Goal: Task Accomplishment & Management: Complete application form

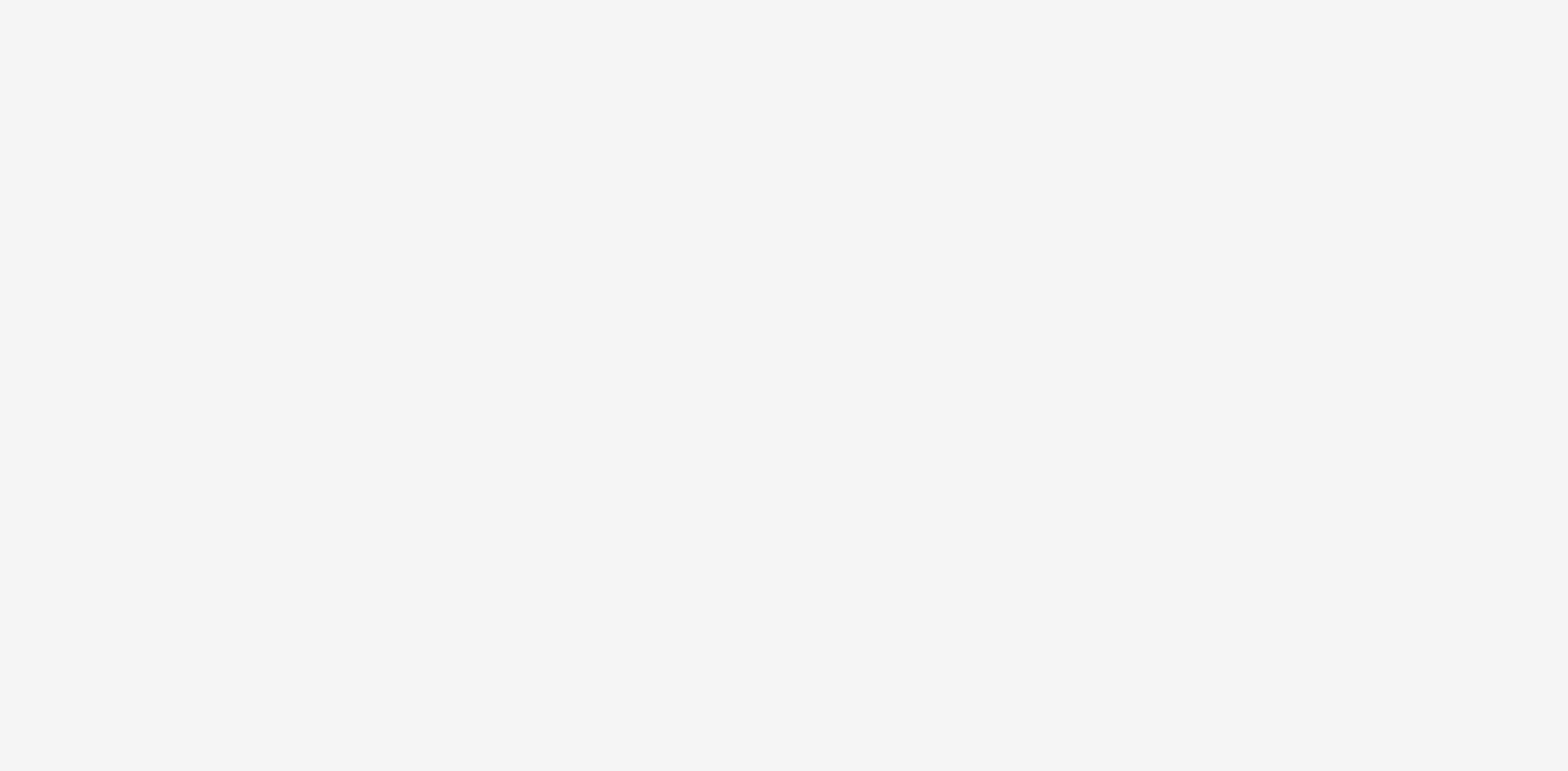
select select "97b78be7-b7c1-427d-93eb-a13be4d88a0a"
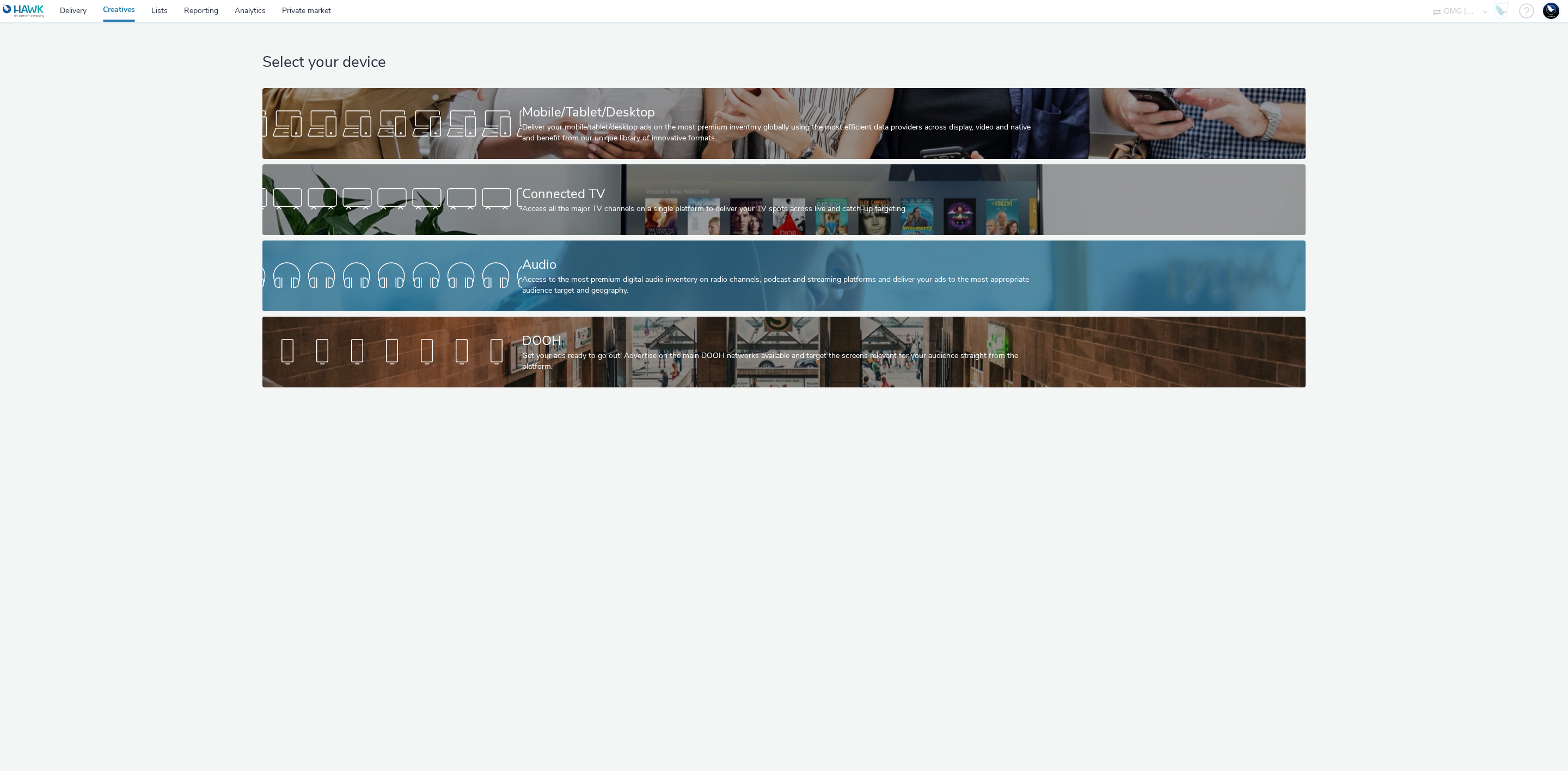
click at [645, 280] on div "Access to the most premium digital audio inventory on radio channels, podcast a…" at bounding box center [782, 285] width 519 height 23
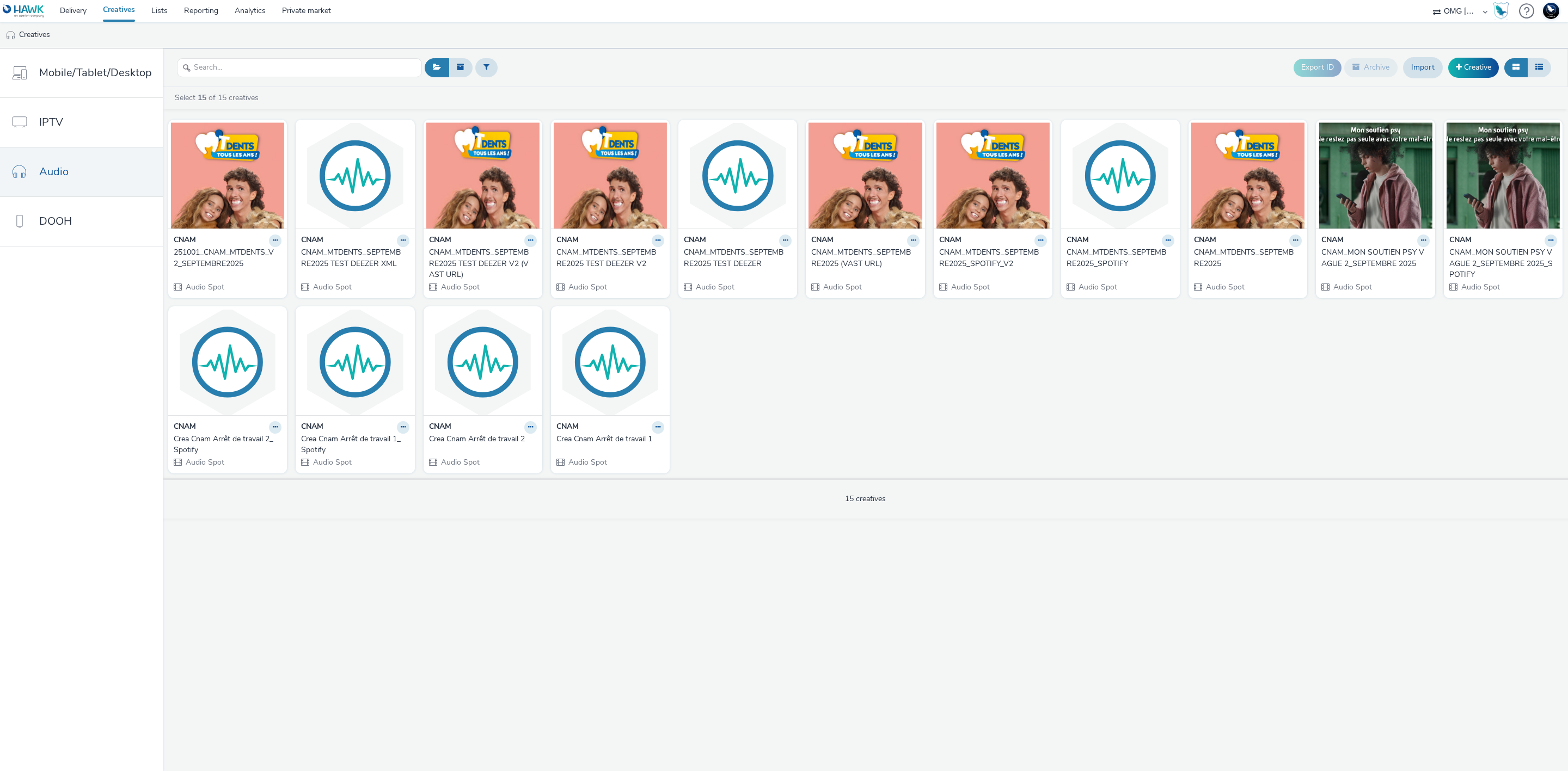
click at [244, 263] on div "251001_CNAM_MTDENTS_V2_SEPTEMBRE2025" at bounding box center [225, 258] width 104 height 23
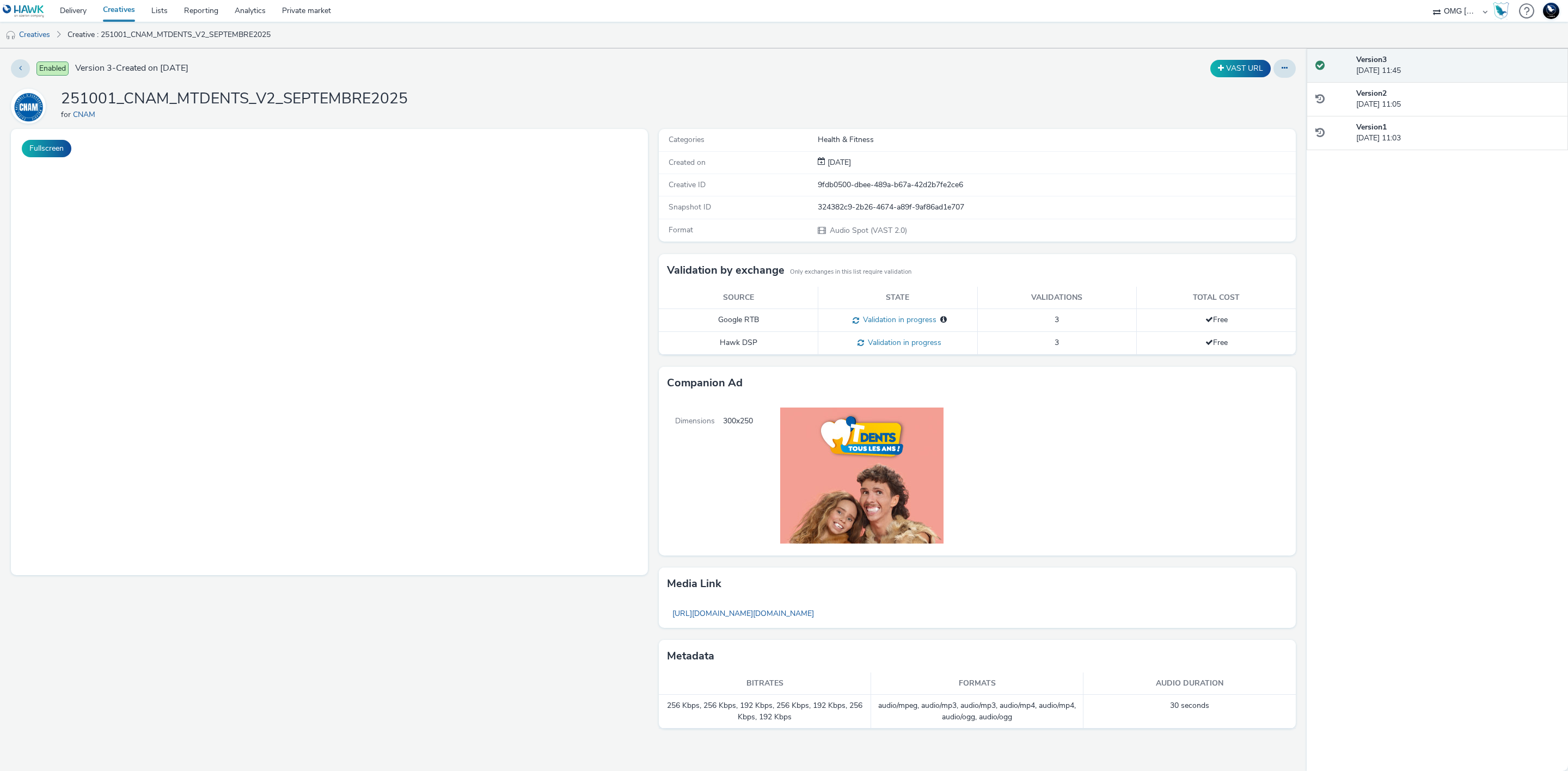
click at [353, 104] on h1 "251001_CNAM_MTDENTS_V2_SEPTEMBRE2025" at bounding box center [234, 99] width 347 height 21
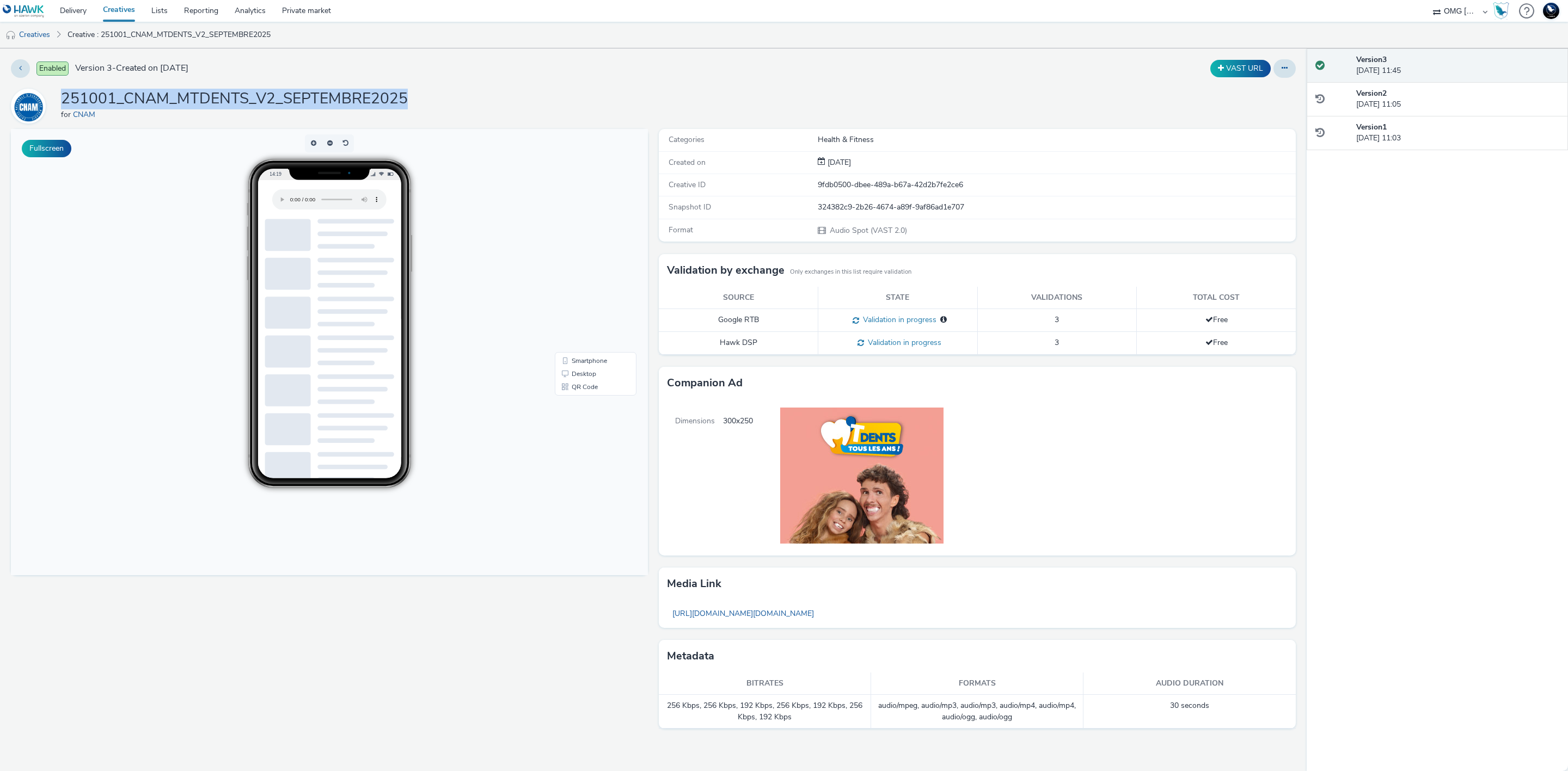
click at [874, 473] on img at bounding box center [852, 475] width 199 height 152
click at [54, 40] on link "Creatives" at bounding box center [27, 35] width 56 height 26
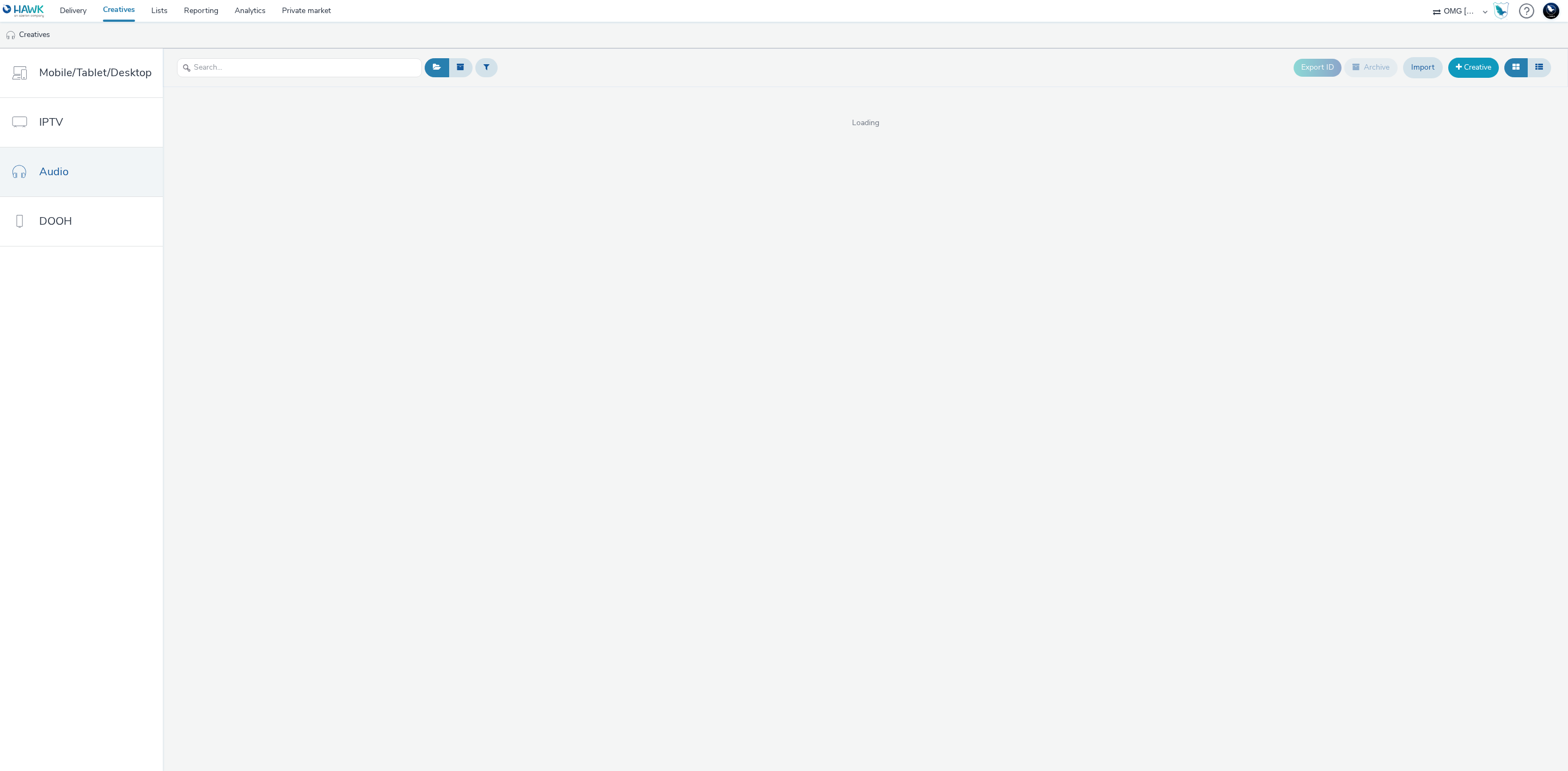
click at [1461, 67] on link "Creative" at bounding box center [1474, 67] width 51 height 20
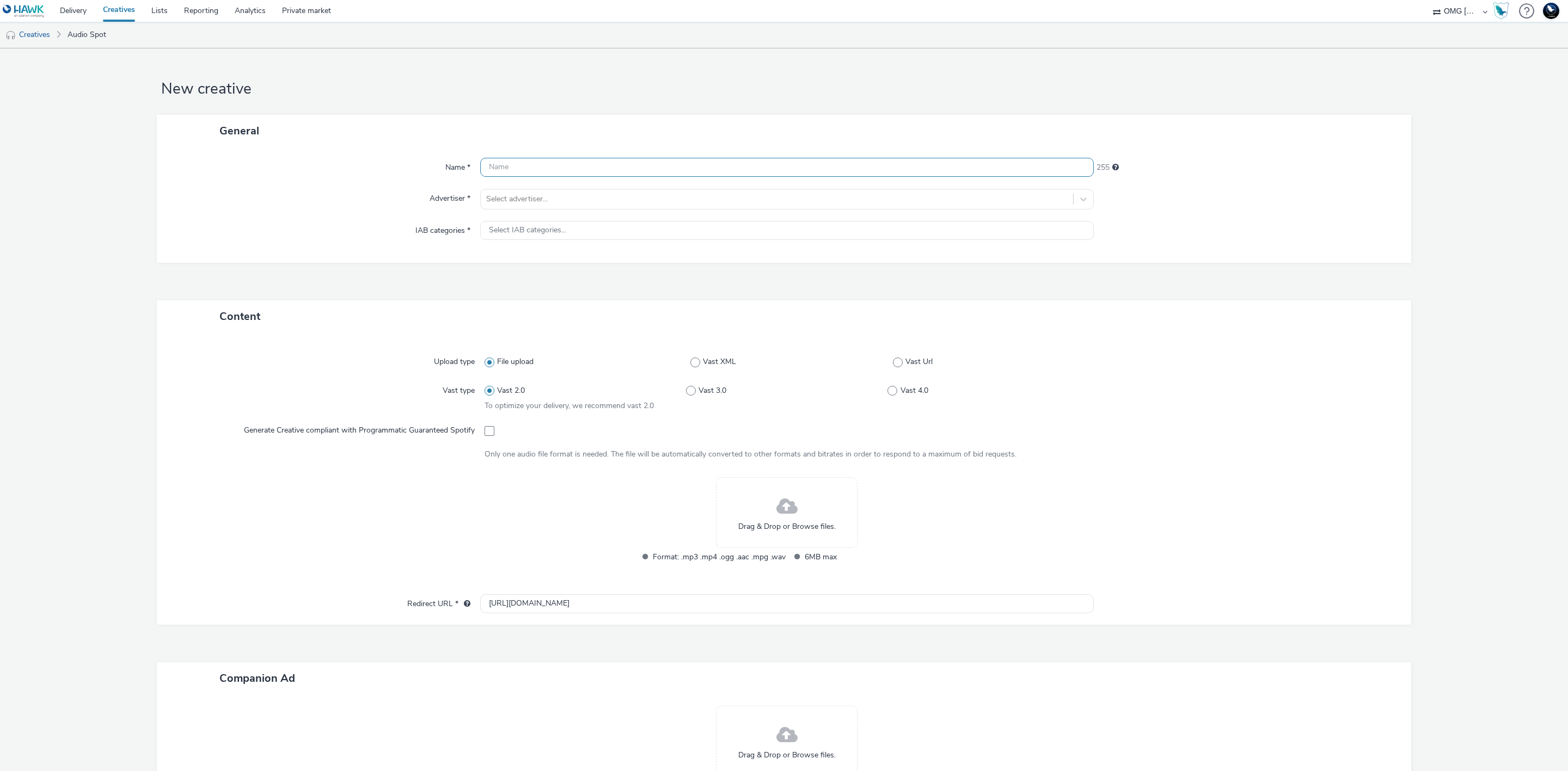
paste input "251001_CNAM_MTDENTS_V2_SEPTEMBRE2025"
type input "251001_CNAM_MTDENTS_V2_SEPTEMBRE2025_SPOTIFY"
click at [809, 202] on div at bounding box center [777, 199] width 581 height 13
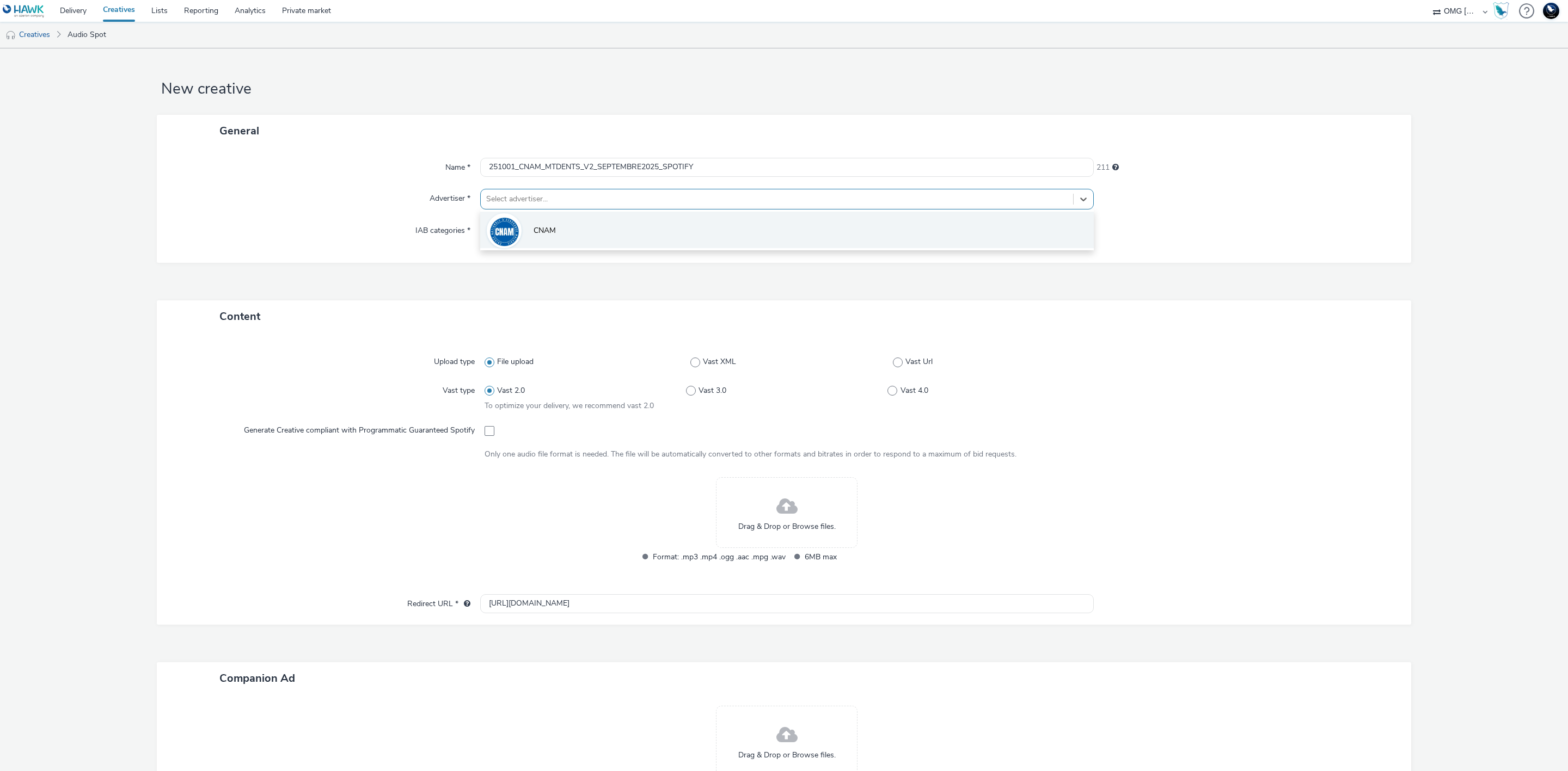
click at [809, 228] on li "CNAM" at bounding box center [787, 230] width 613 height 36
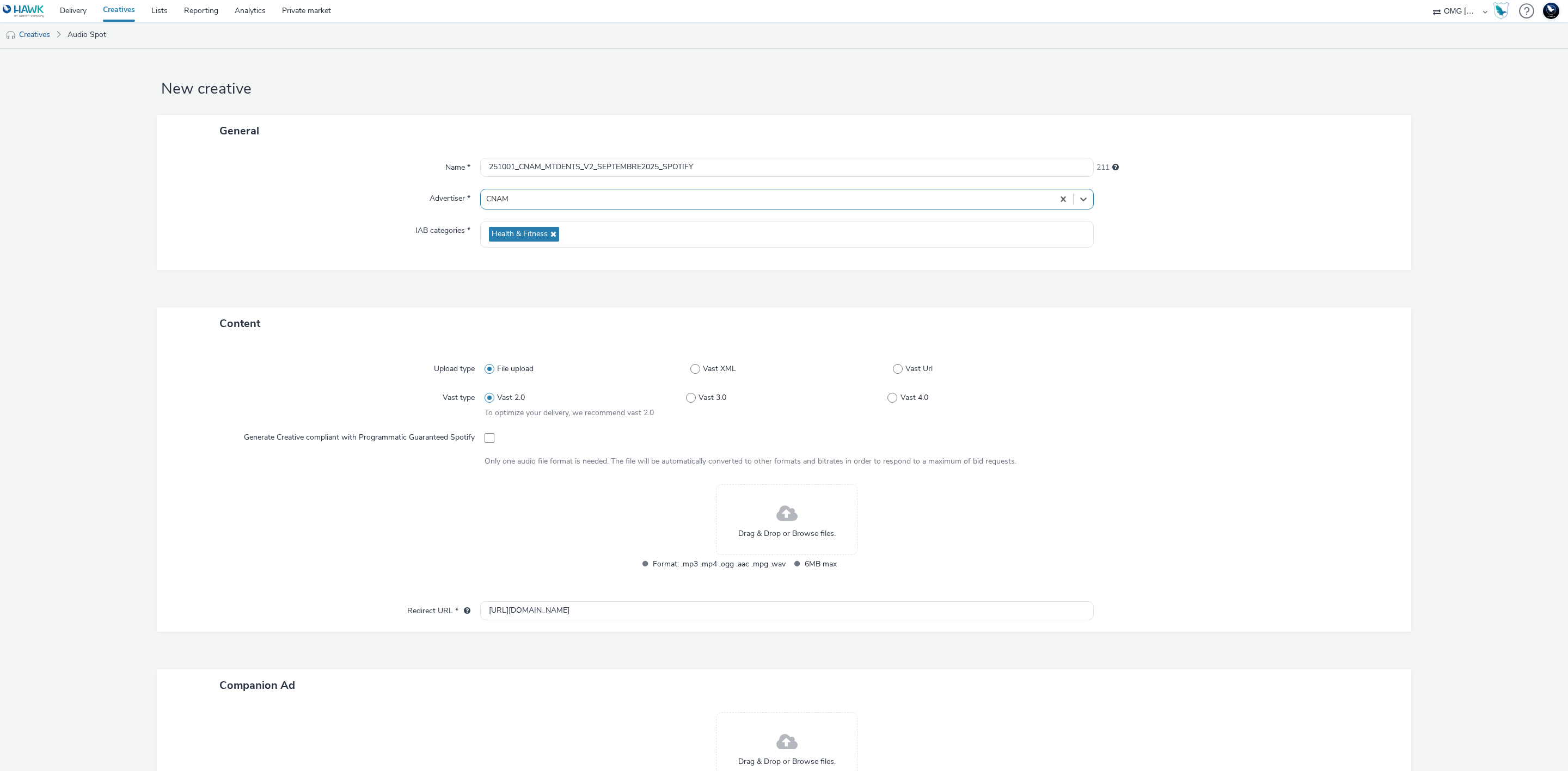
click at [487, 444] on div at bounding box center [787, 438] width 605 height 20
click at [484, 440] on span at bounding box center [489, 438] width 10 height 10
checkbox input "true"
click at [796, 531] on span "Drag & Drop or Browse files." at bounding box center [787, 534] width 97 height 11
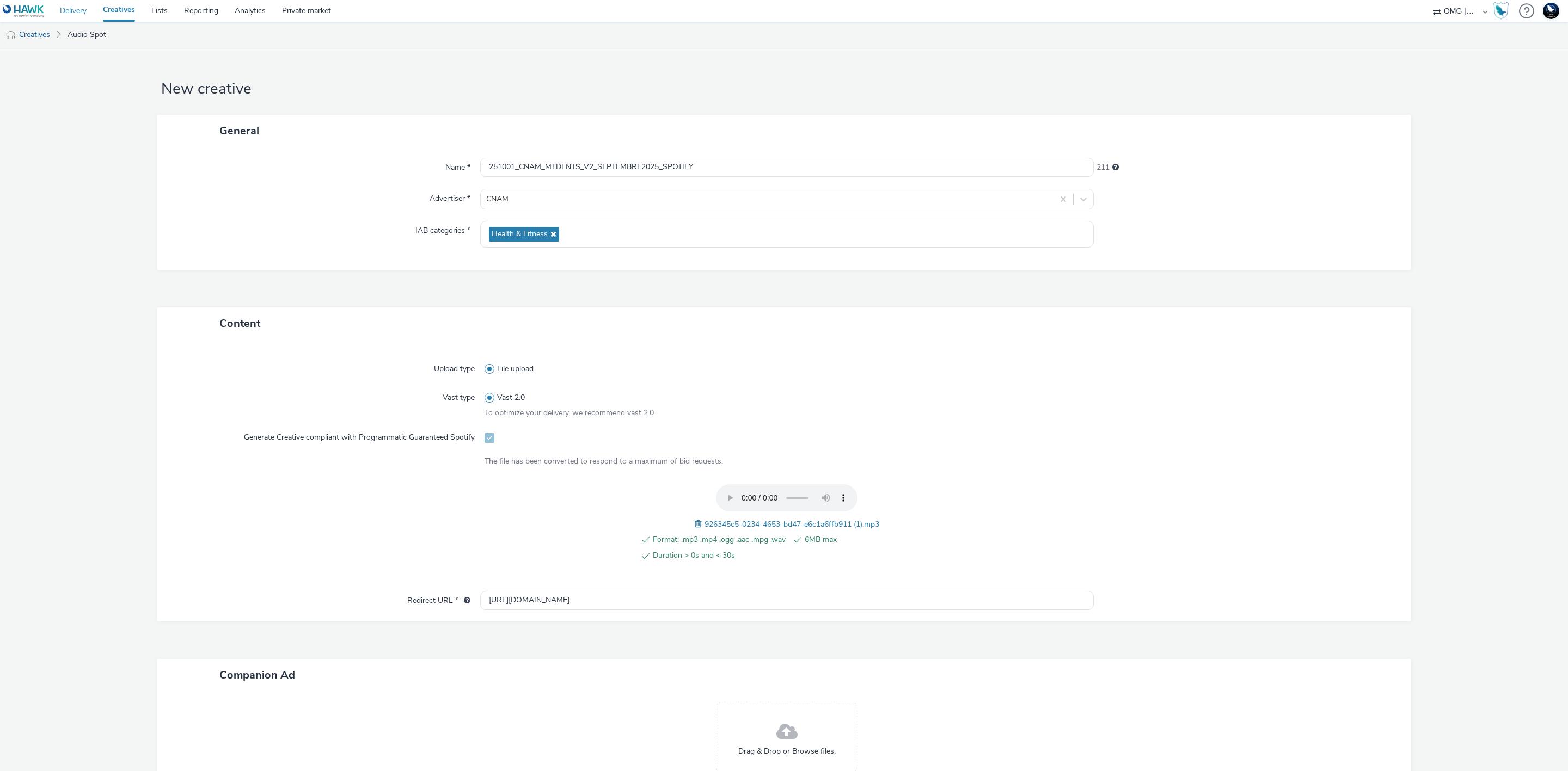
drag, startPoint x: 62, startPoint y: 8, endPoint x: 67, endPoint y: 12, distance: 6.4
click at [658, 608] on input "[URL][DOMAIN_NAME]" at bounding box center [787, 601] width 613 height 19
paste input "s://[DOMAIN_NAME][URL][PERSON_NAME]"
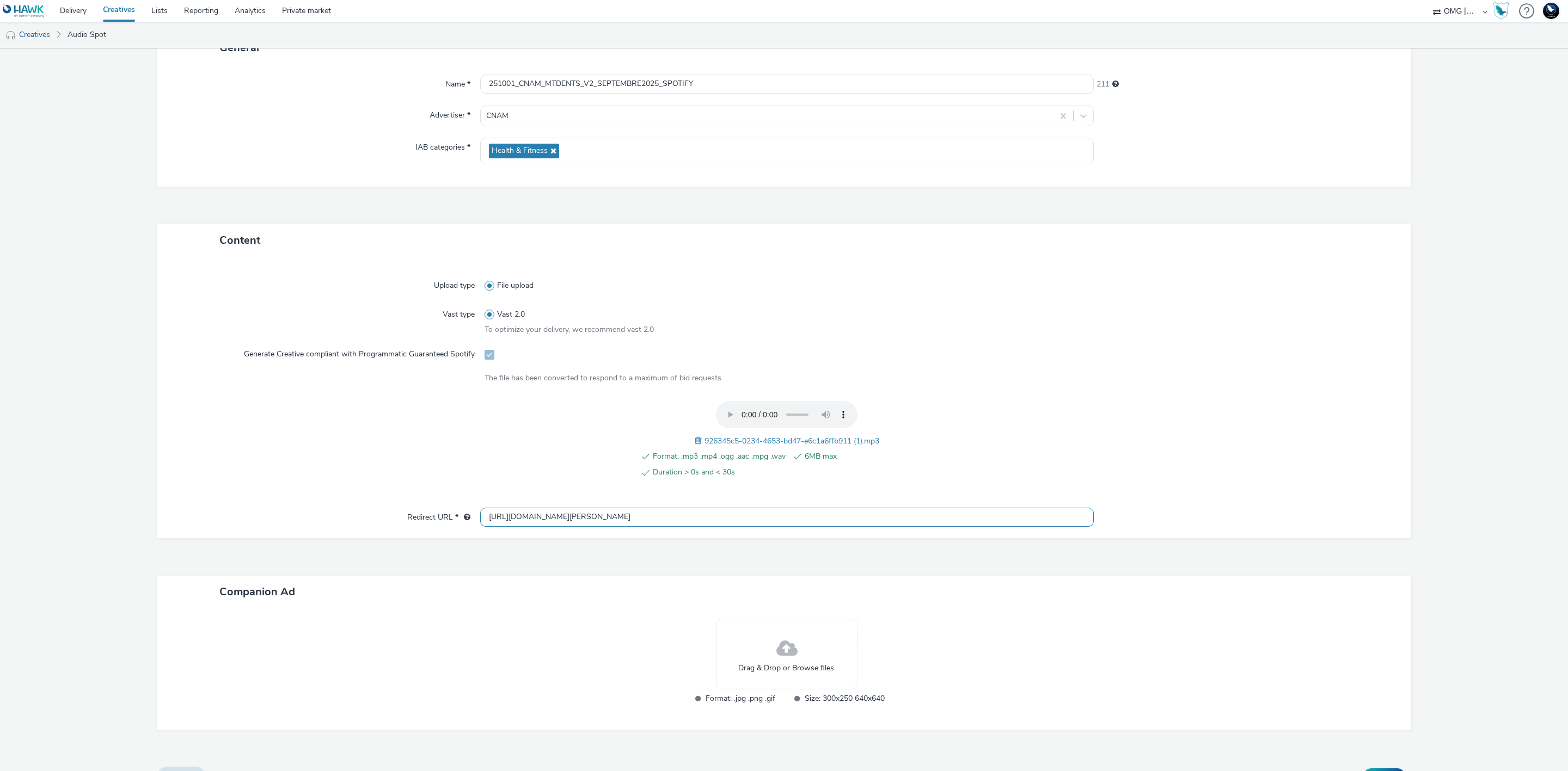
scroll to position [106, 0]
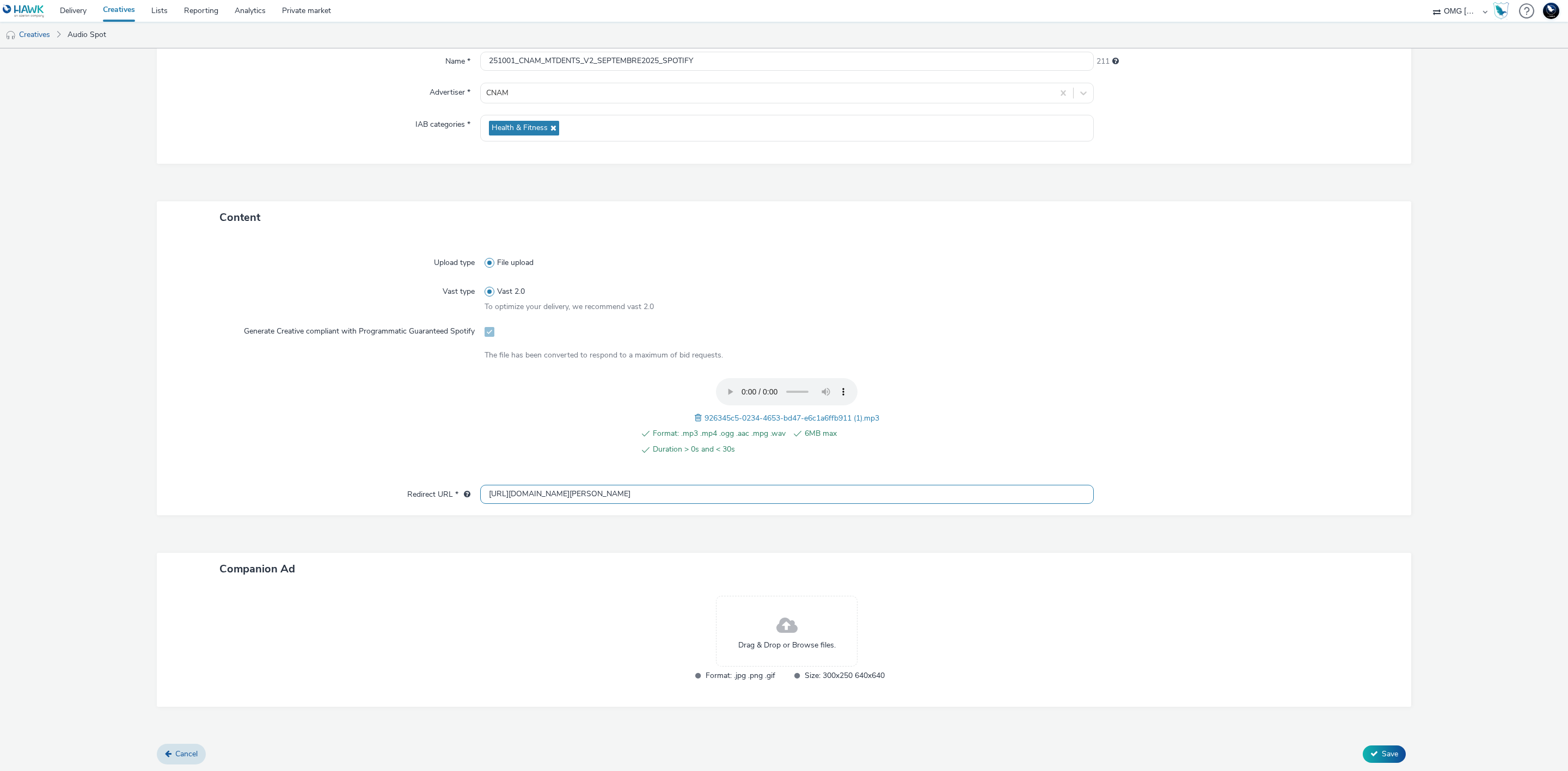
type input "[URL][DOMAIN_NAME][PERSON_NAME]"
click at [801, 629] on div "Drag & Drop or Browse files." at bounding box center [786, 631] width 141 height 71
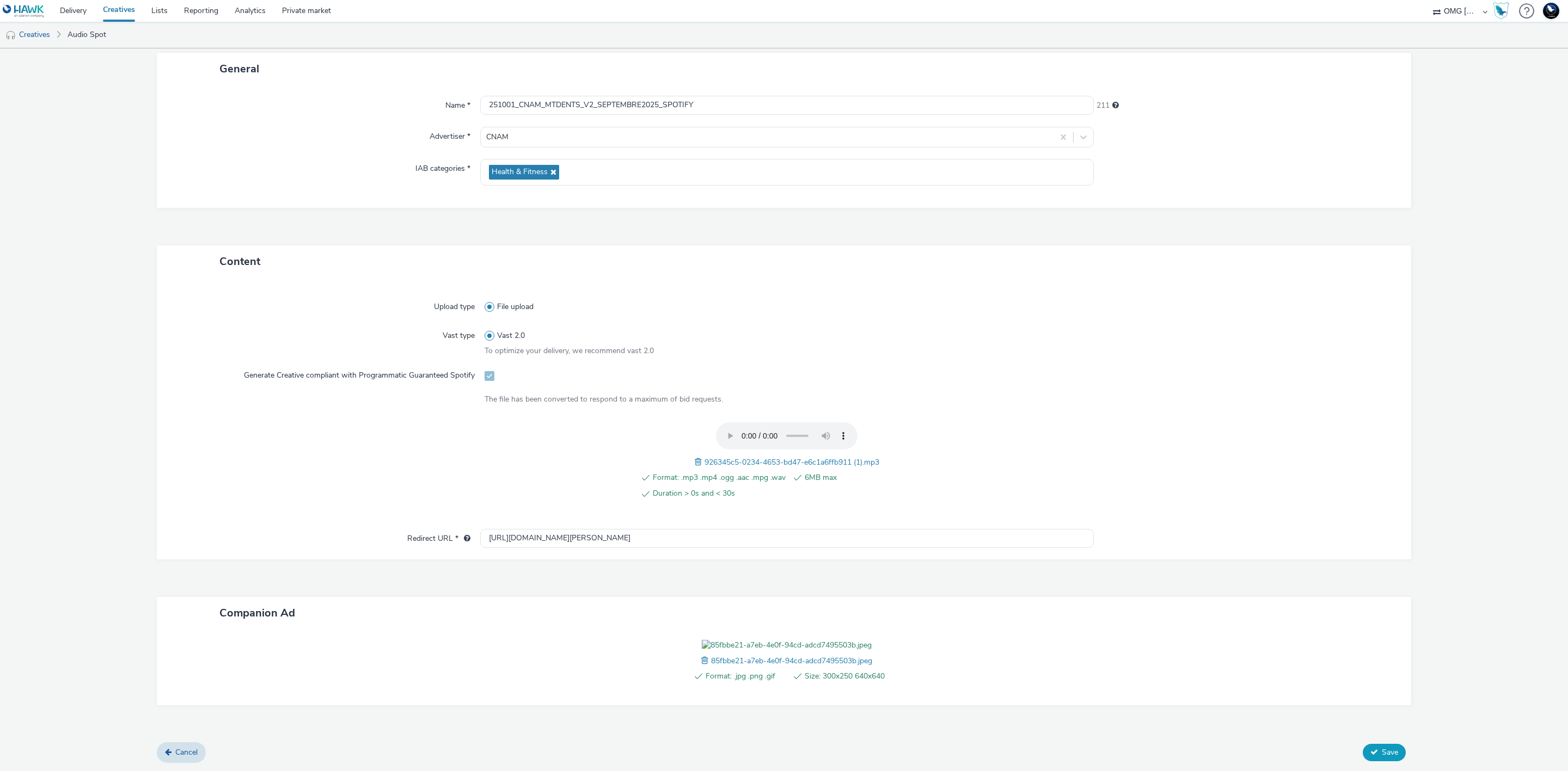
click at [1382, 757] on span "Save" at bounding box center [1390, 752] width 16 height 10
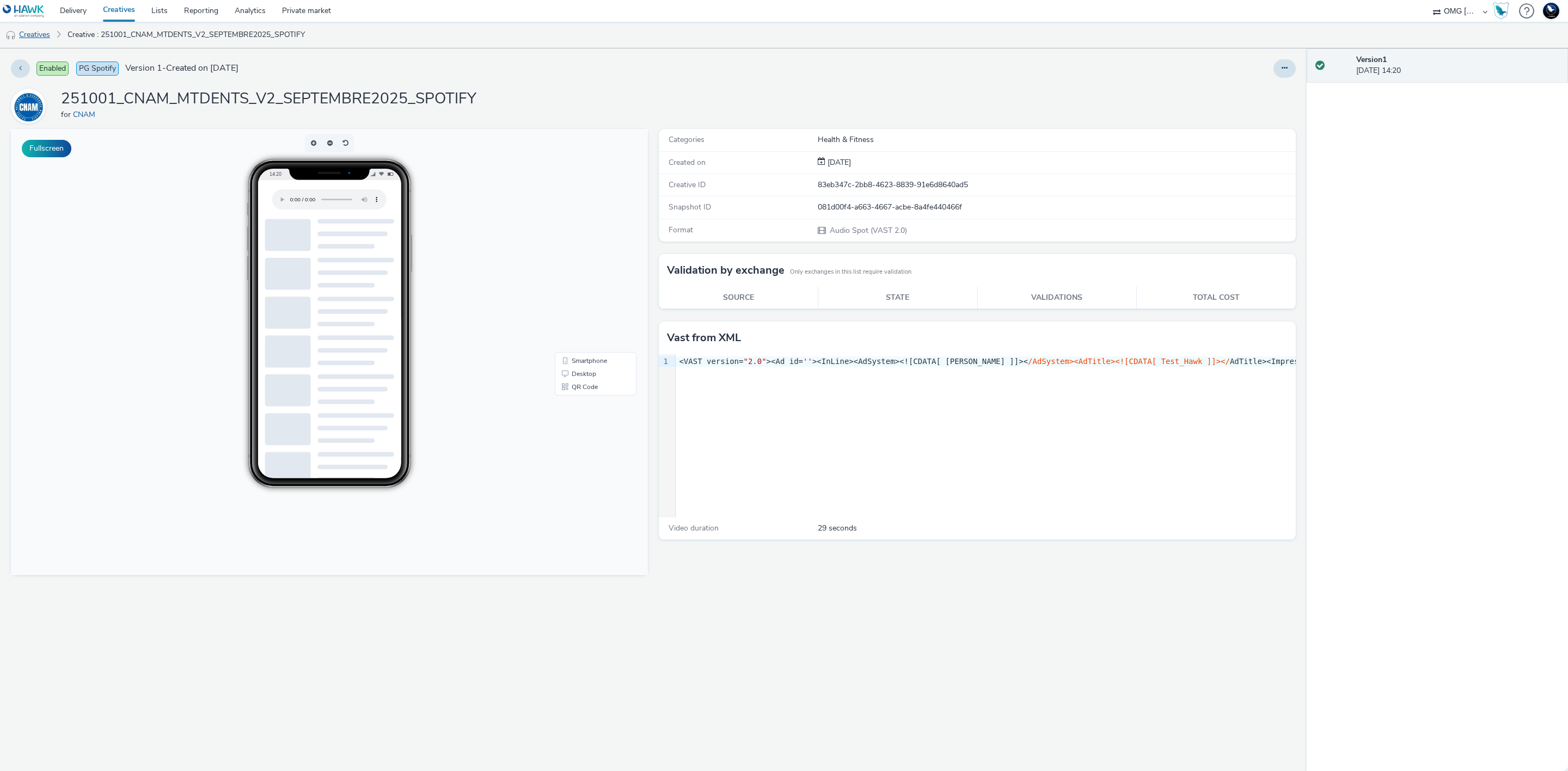
click at [48, 34] on link "Creatives" at bounding box center [27, 35] width 56 height 26
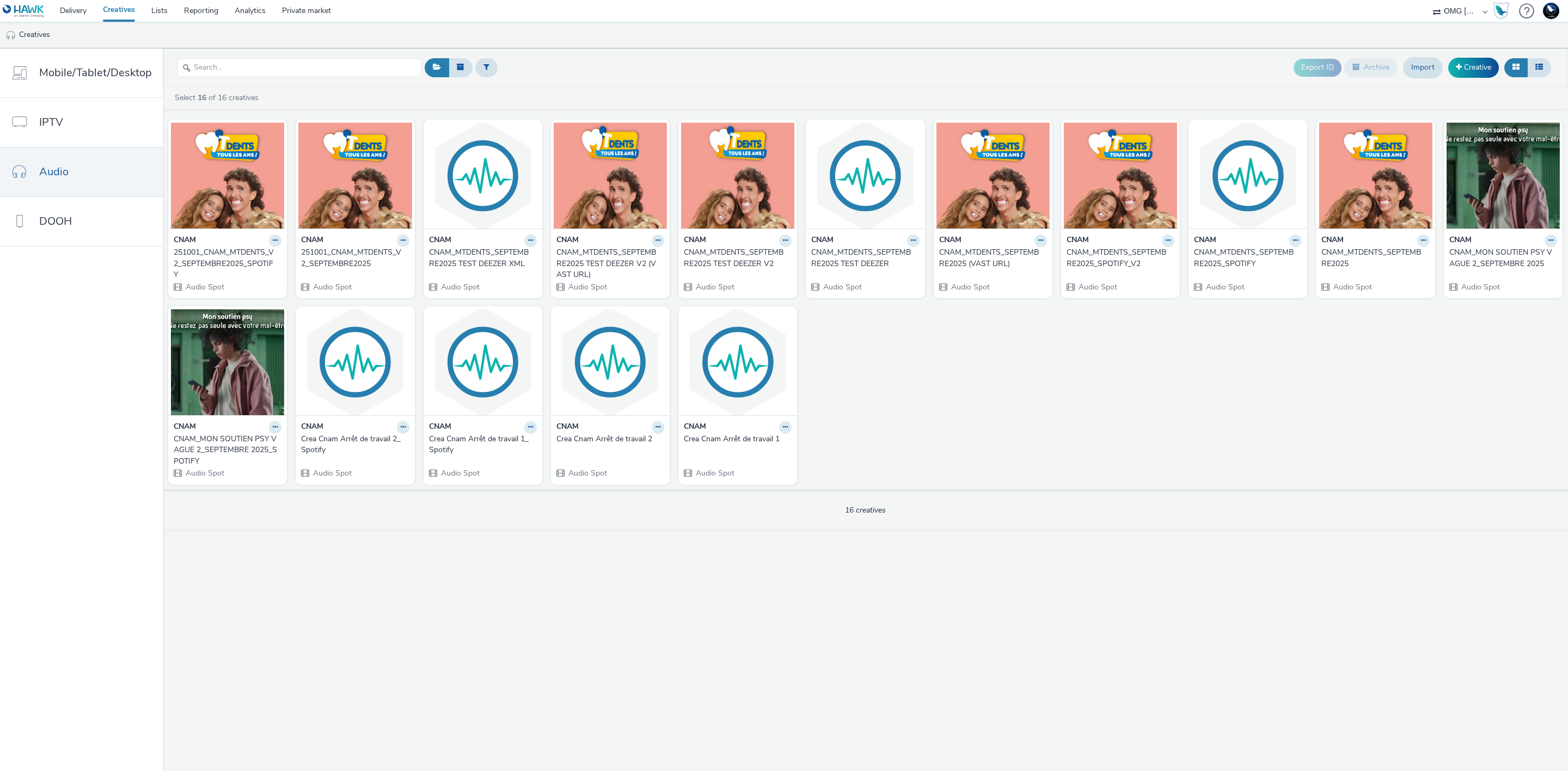
click at [465, 259] on div "CNAM_MTDENTS_SEPTEMBRE2025 TEST DEEZER XML" at bounding box center [480, 258] width 104 height 23
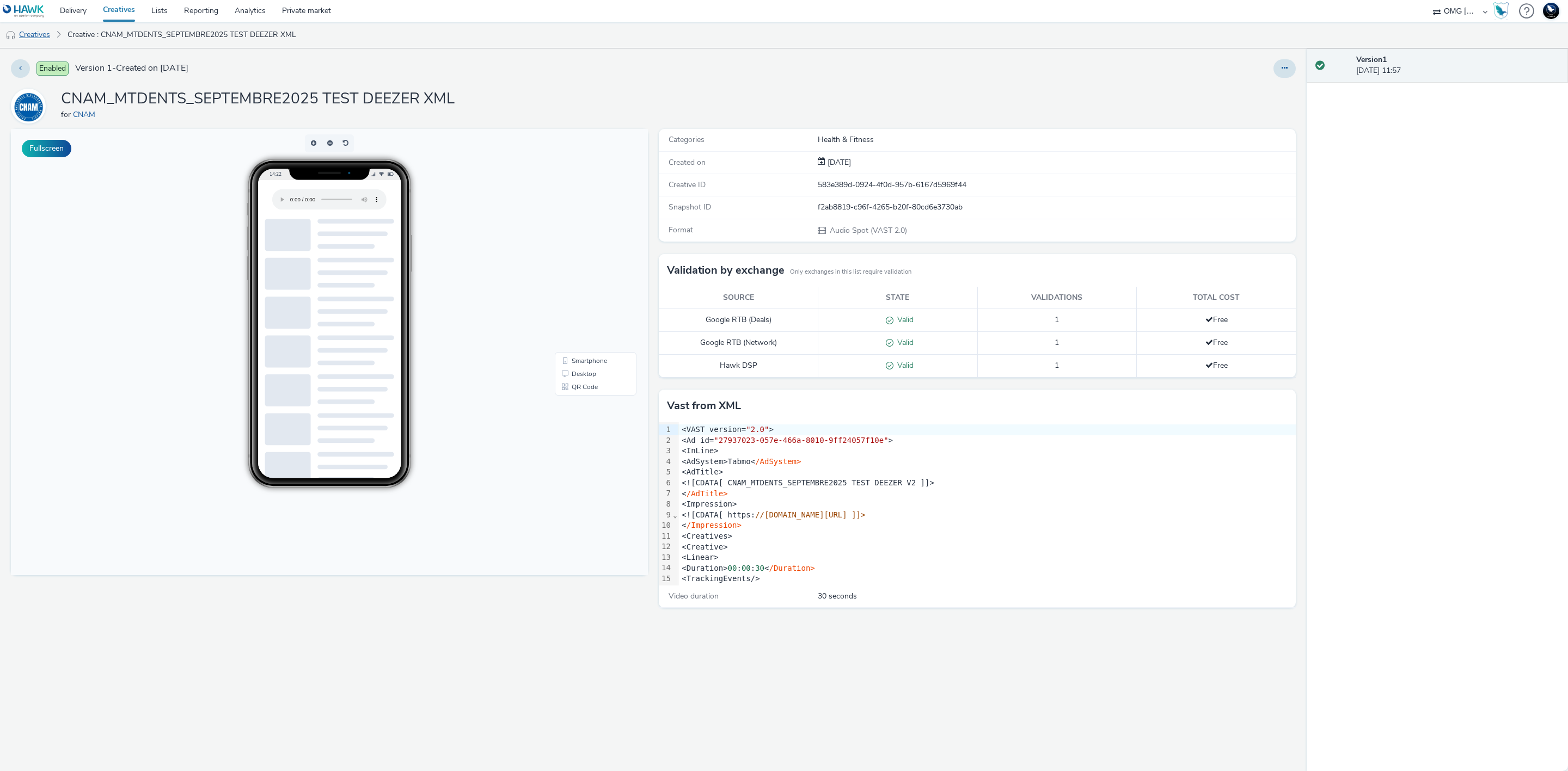
click at [46, 38] on link "Creatives" at bounding box center [27, 35] width 56 height 26
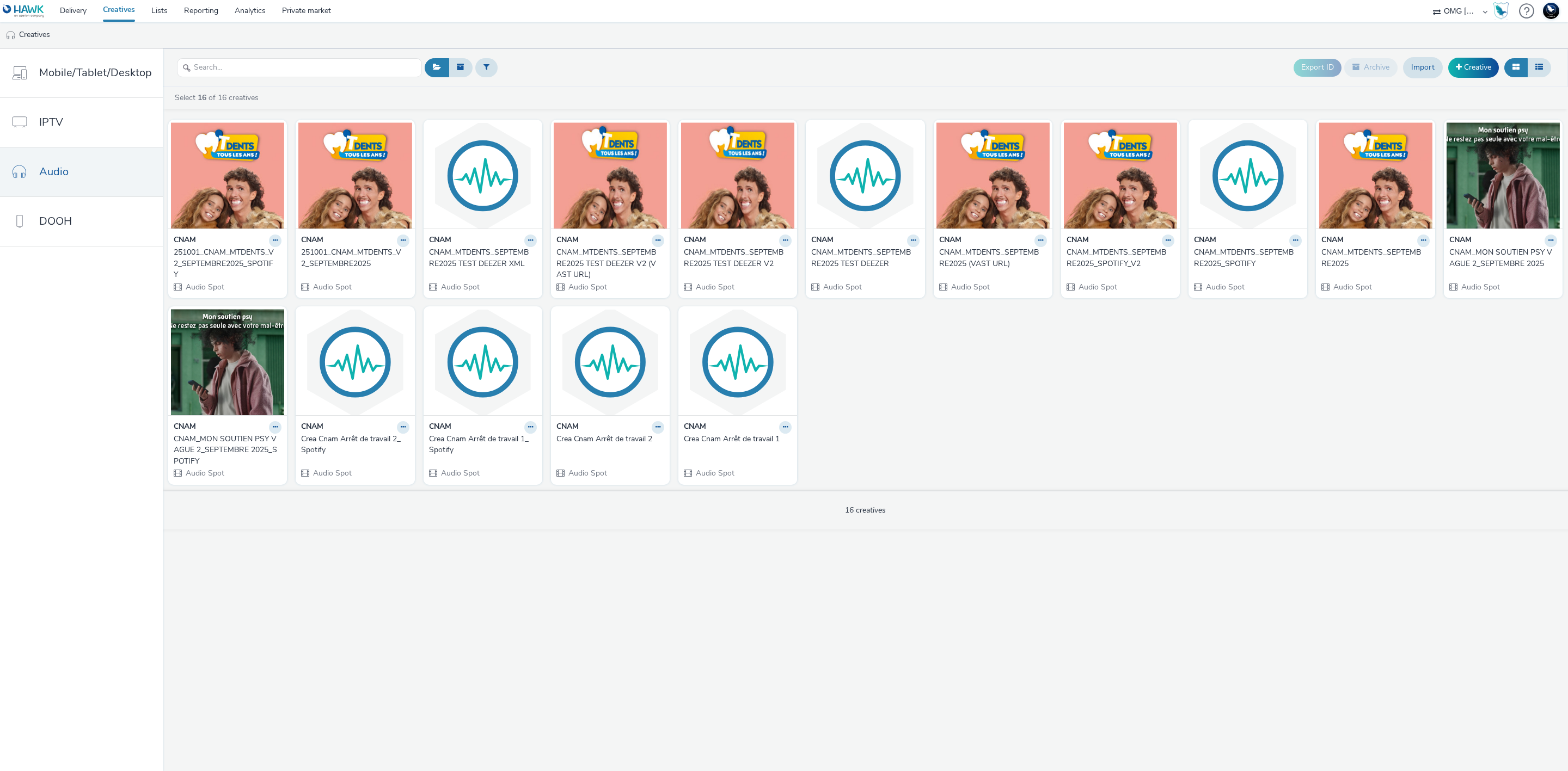
click at [371, 262] on div "251001_CNAM_MTDENTS_V2_SEPTEMBRE2025" at bounding box center [353, 258] width 104 height 23
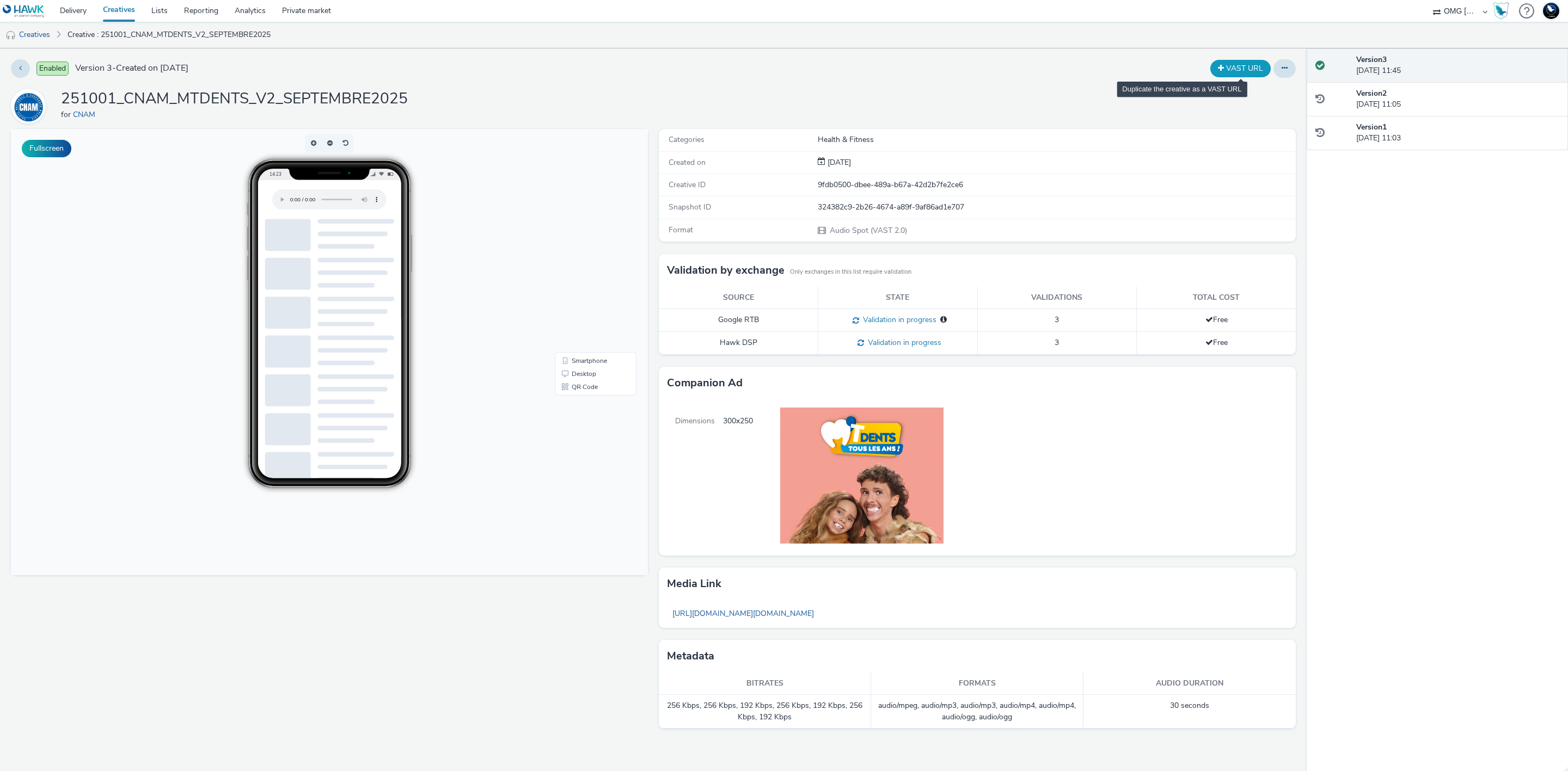
click at [1238, 67] on button "VAST URL" at bounding box center [1241, 68] width 60 height 17
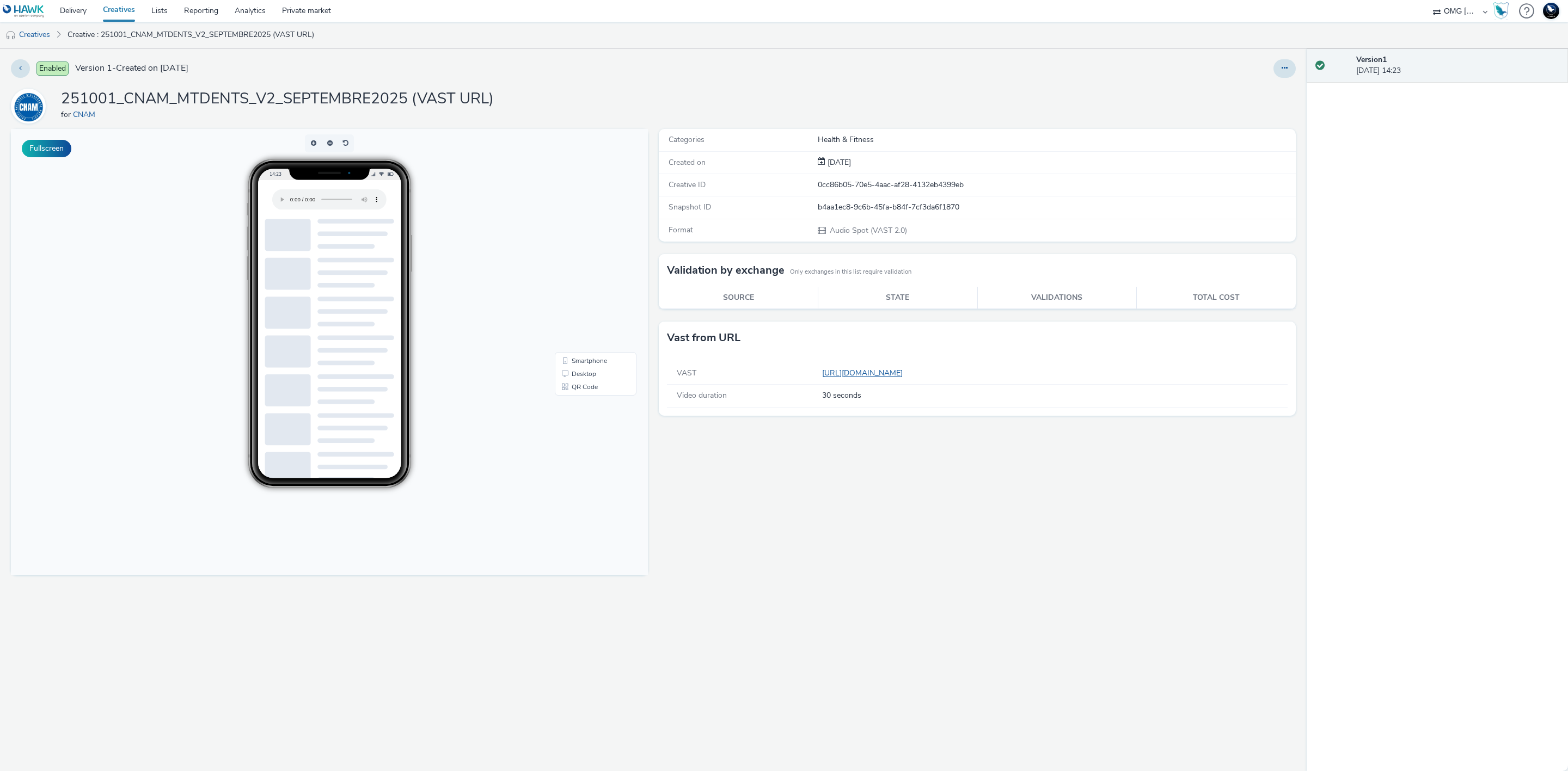
click at [907, 374] on link "[URL][DOMAIN_NAME]" at bounding box center [865, 372] width 85 height 10
drag, startPoint x: 405, startPoint y: 99, endPoint x: 62, endPoint y: 107, distance: 343.1
click at [62, 107] on h1 "251001_CNAM_MTDENTS_V2_SEPTEMBRE2025 (VAST URL)" at bounding box center [277, 99] width 433 height 21
copy h1 "251001_CNAM_MTDENTS_V2_SEPTEMBRE2025"
drag, startPoint x: 40, startPoint y: 39, endPoint x: 46, endPoint y: 38, distance: 6.1
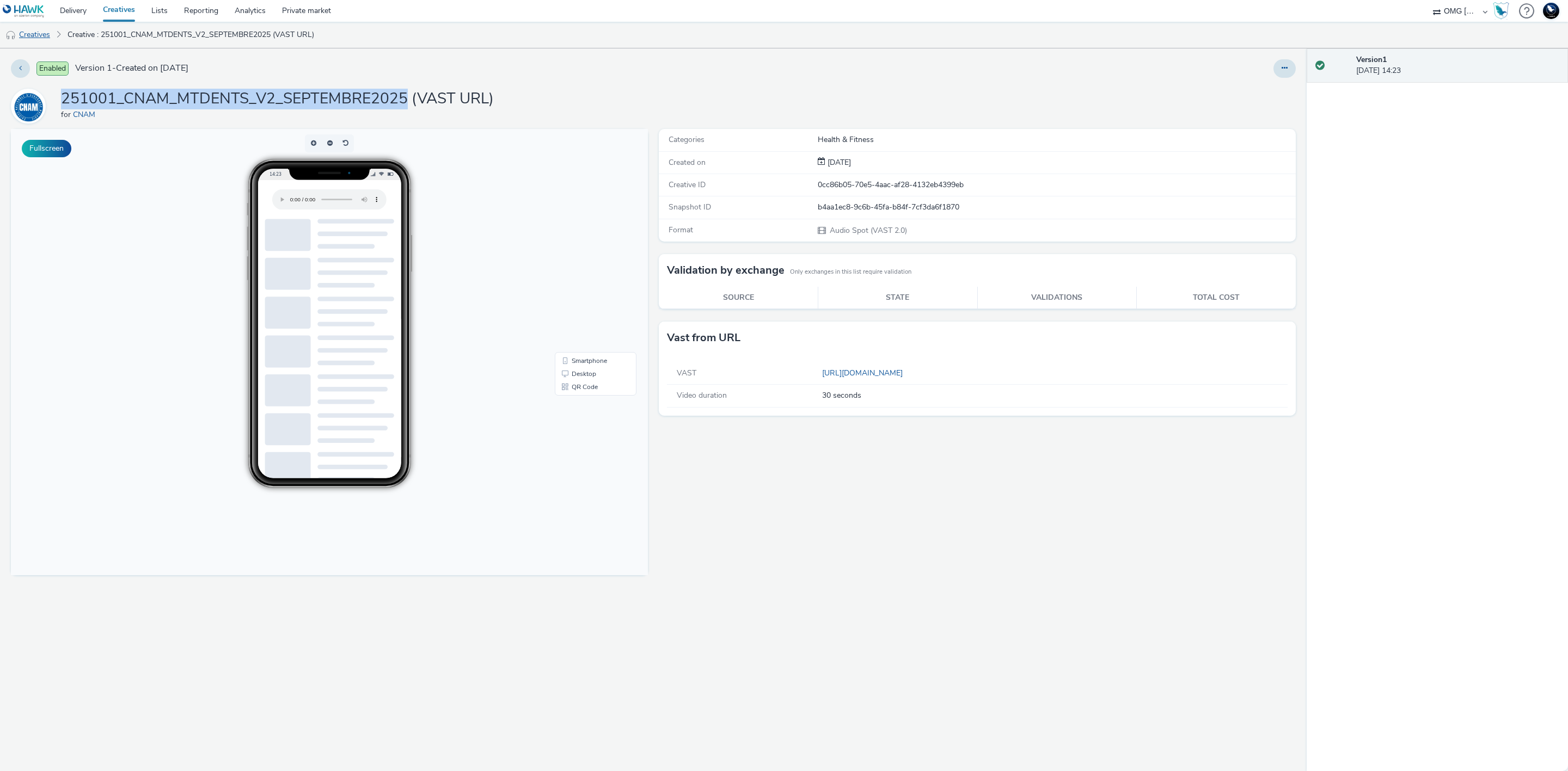
click at [40, 39] on link "Creatives" at bounding box center [27, 35] width 56 height 26
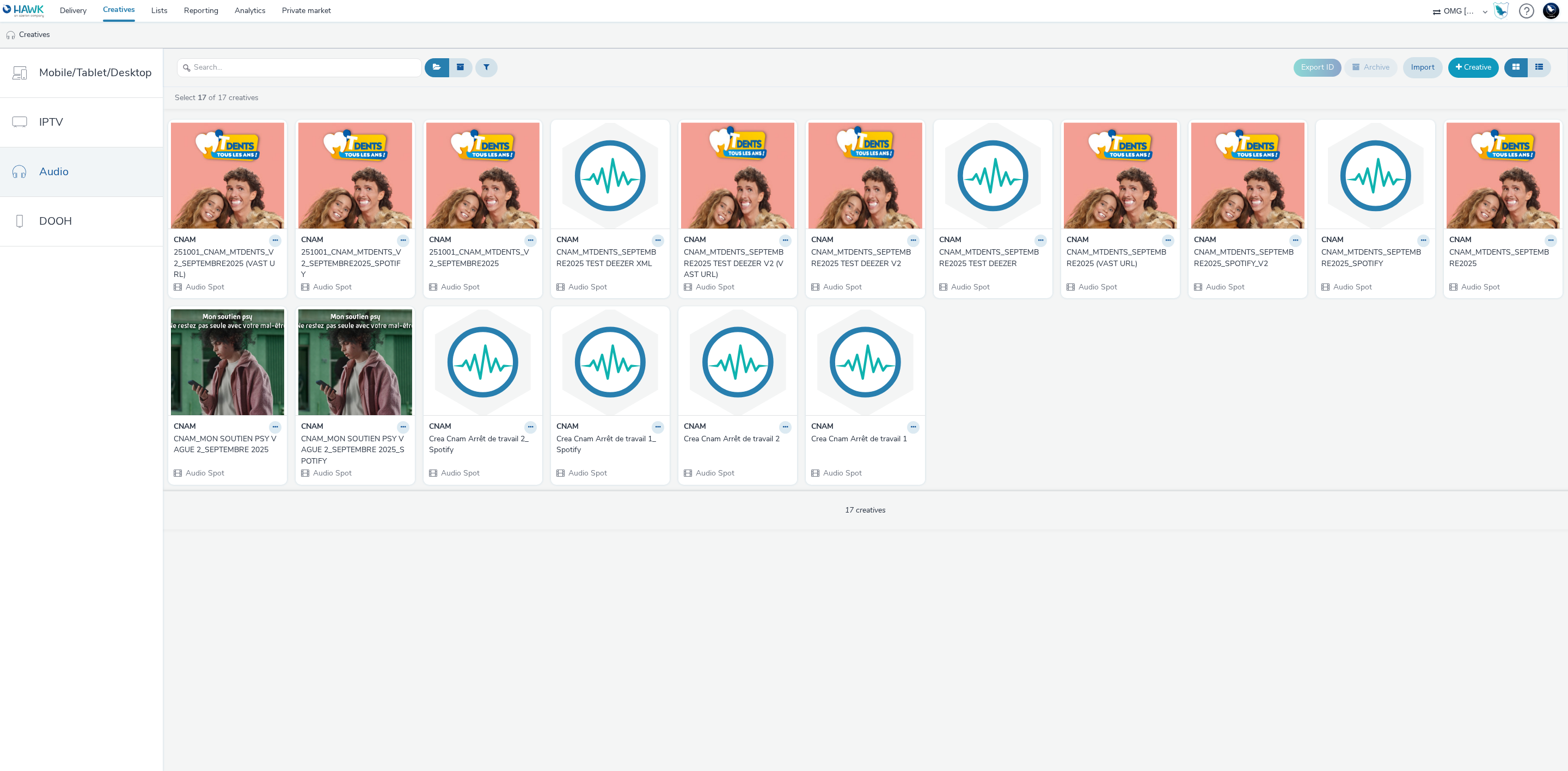
click at [1458, 67] on span at bounding box center [1459, 67] width 6 height 8
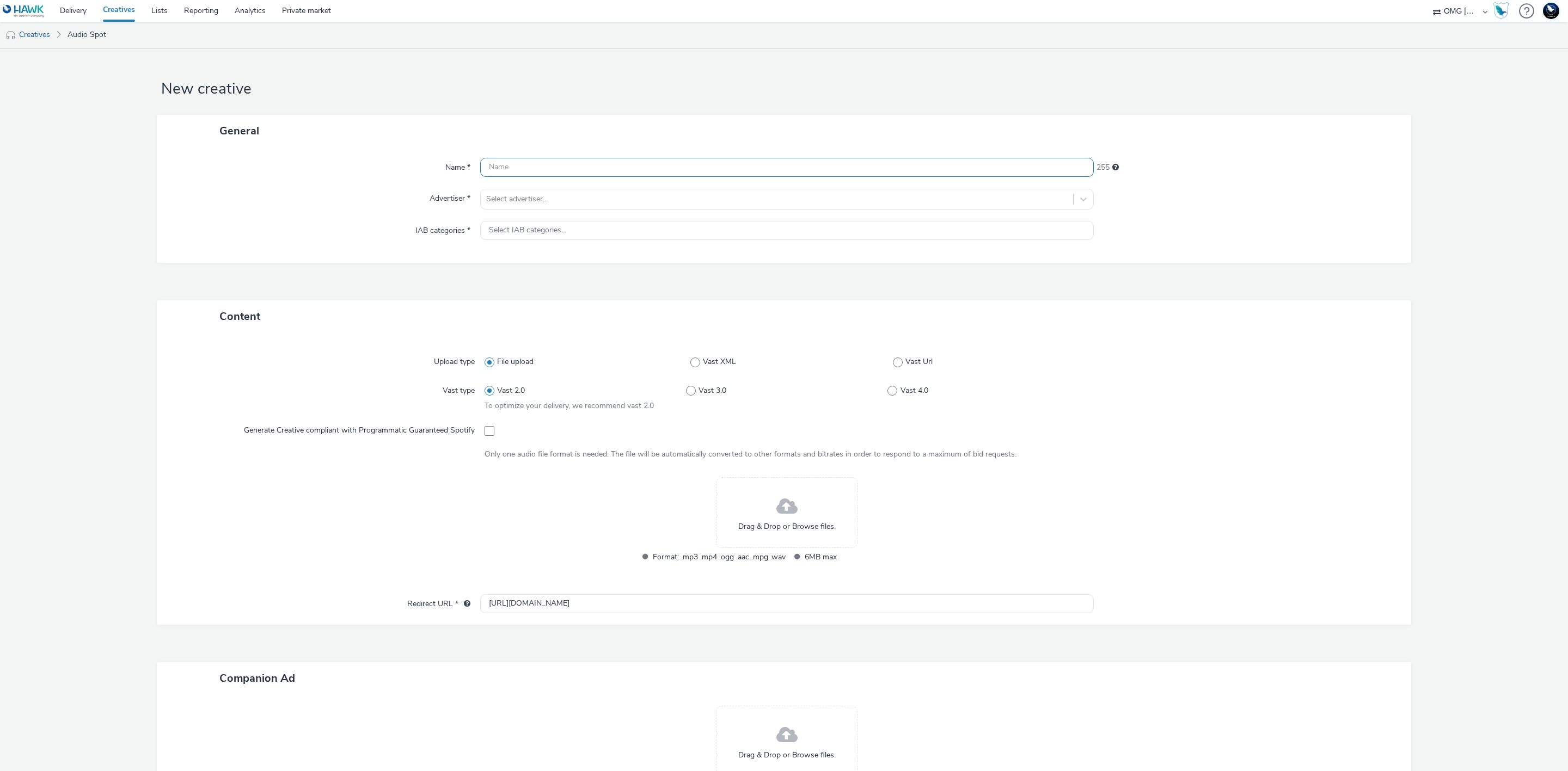
click at [830, 168] on input "text" at bounding box center [787, 167] width 613 height 19
paste input "251001_CNAM_MTDENTS_V2_SEPTEMBRE2025"
type input "251001_CNAM_MTDENTS_V2_SEPTEMBRE2025_DEEZER_XML"
click at [835, 198] on div at bounding box center [777, 199] width 581 height 13
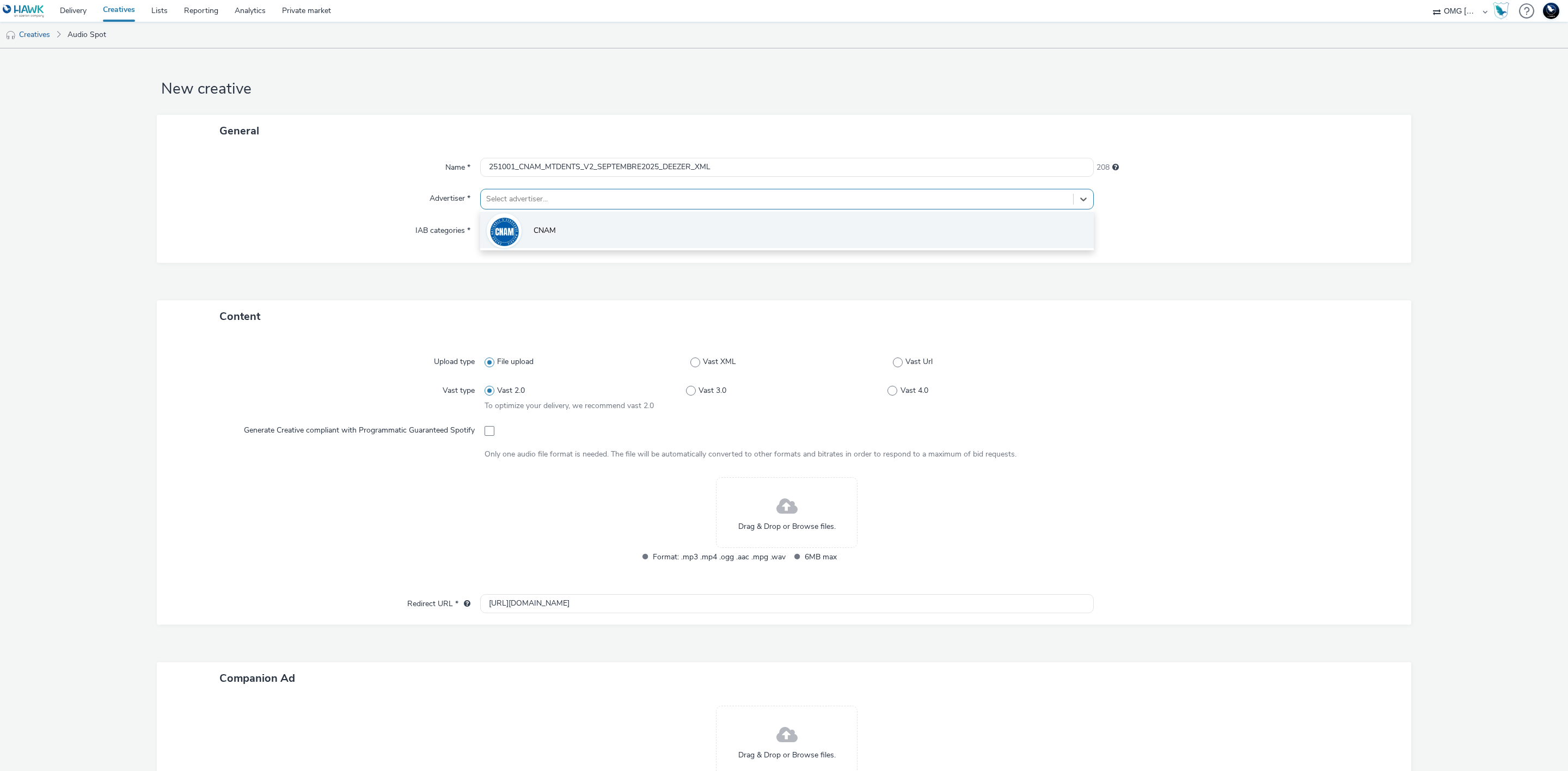
click at [835, 229] on li "CNAM" at bounding box center [787, 230] width 613 height 36
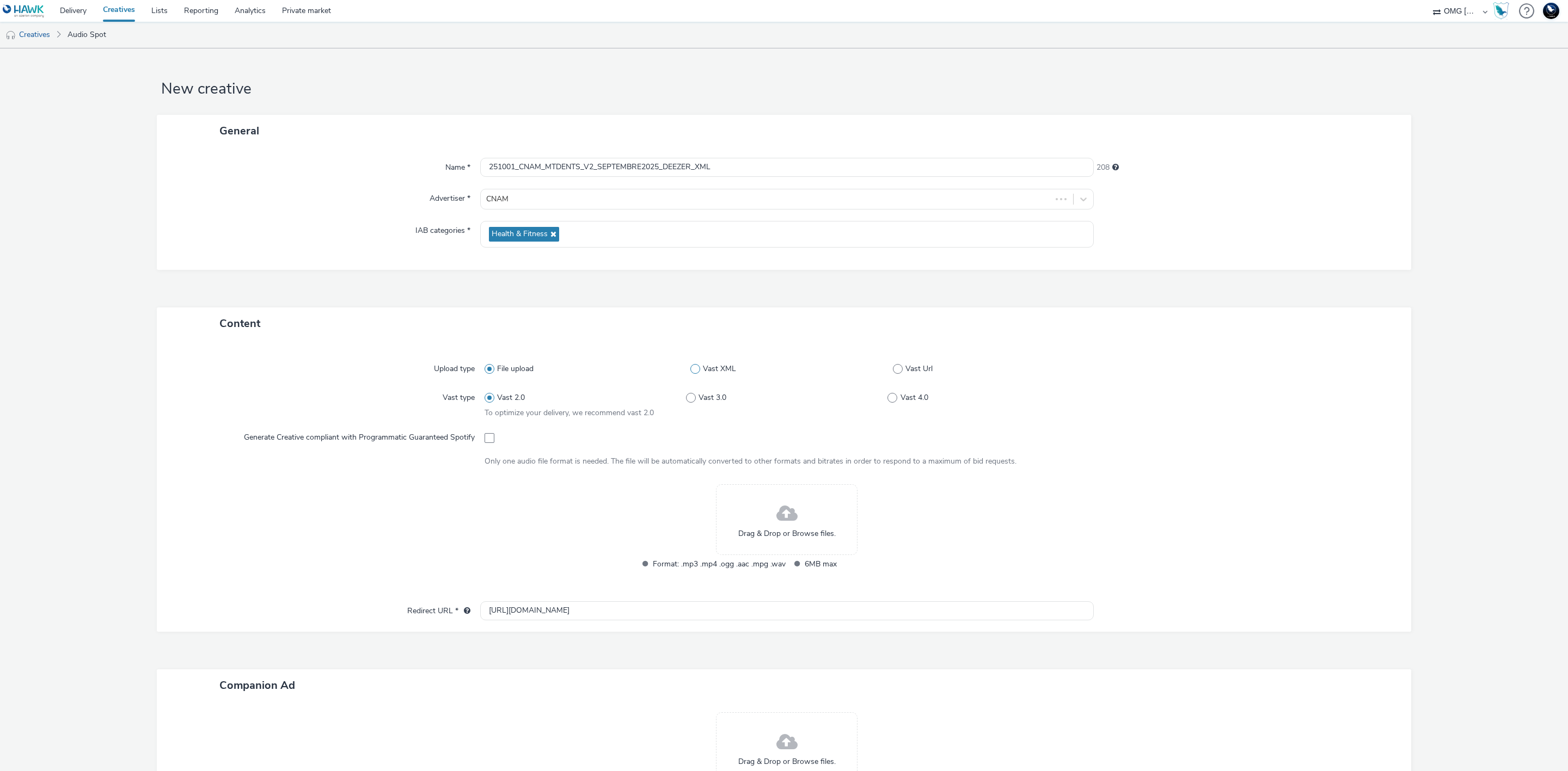
click at [719, 364] on span "Vast XML" at bounding box center [719, 369] width 33 height 11
click at [697, 366] on input "Vast XML" at bounding box center [694, 369] width 7 height 7
radio input "false"
radio input "true"
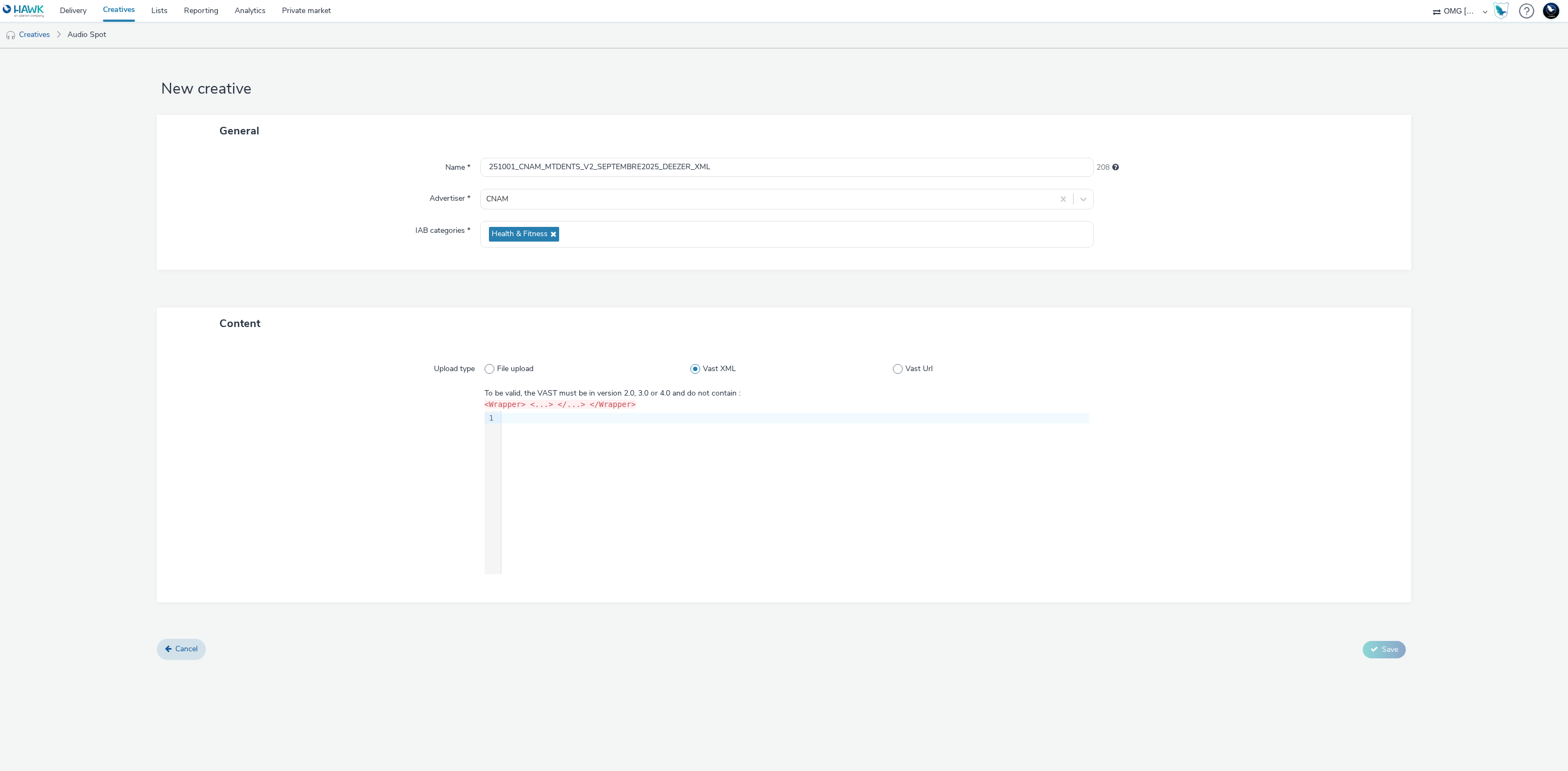
click at [700, 422] on div at bounding box center [795, 418] width 588 height 11
click at [705, 418] on div at bounding box center [795, 418] width 588 height 11
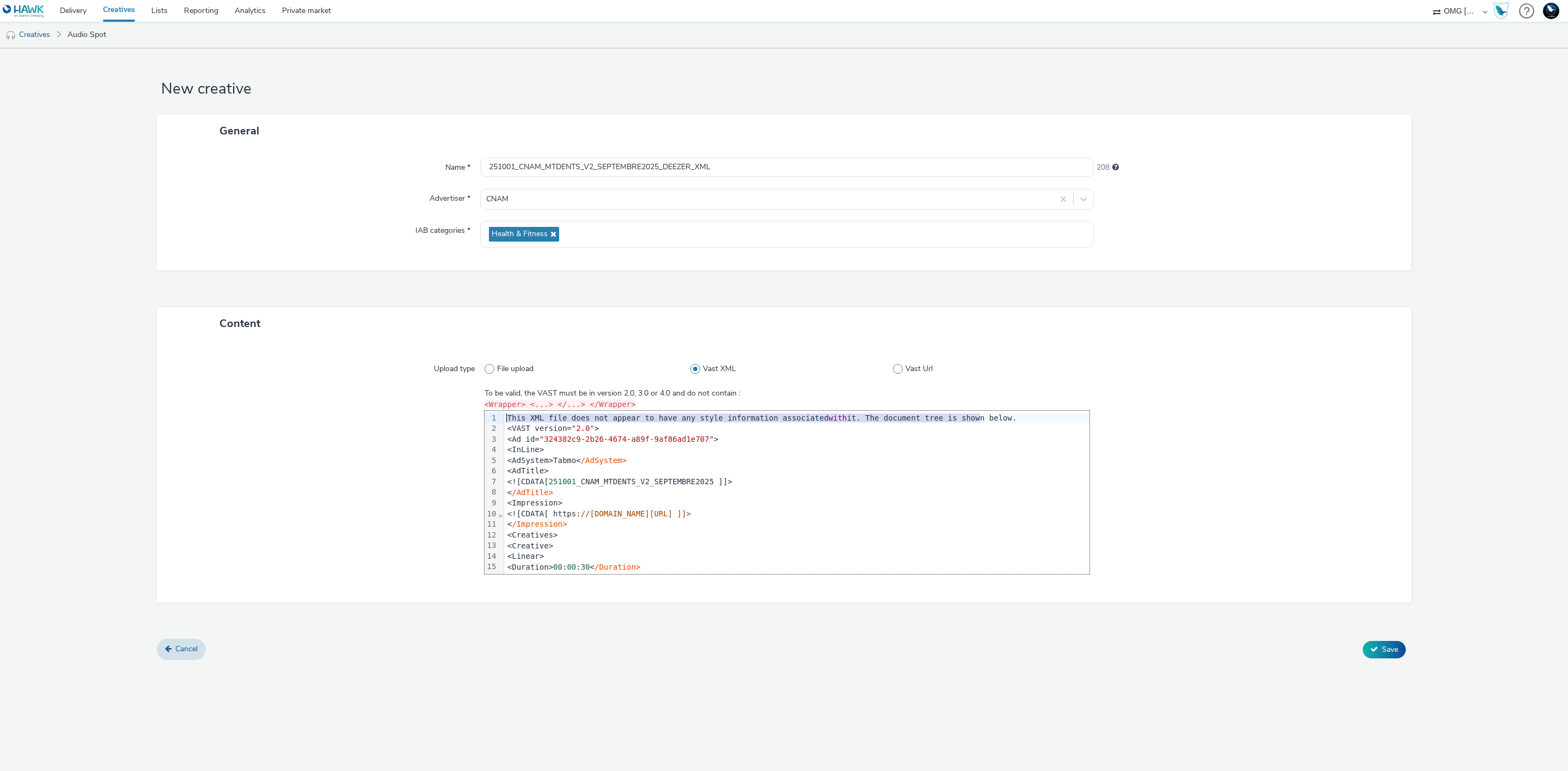
drag, startPoint x: 1003, startPoint y: 417, endPoint x: 467, endPoint y: 423, distance: 536.0
click at [467, 423] on div "To be valid, the VAST must be in version 2.0, 3.0 or 4.0 and do not contain : <…" at bounding box center [784, 481] width 1215 height 186
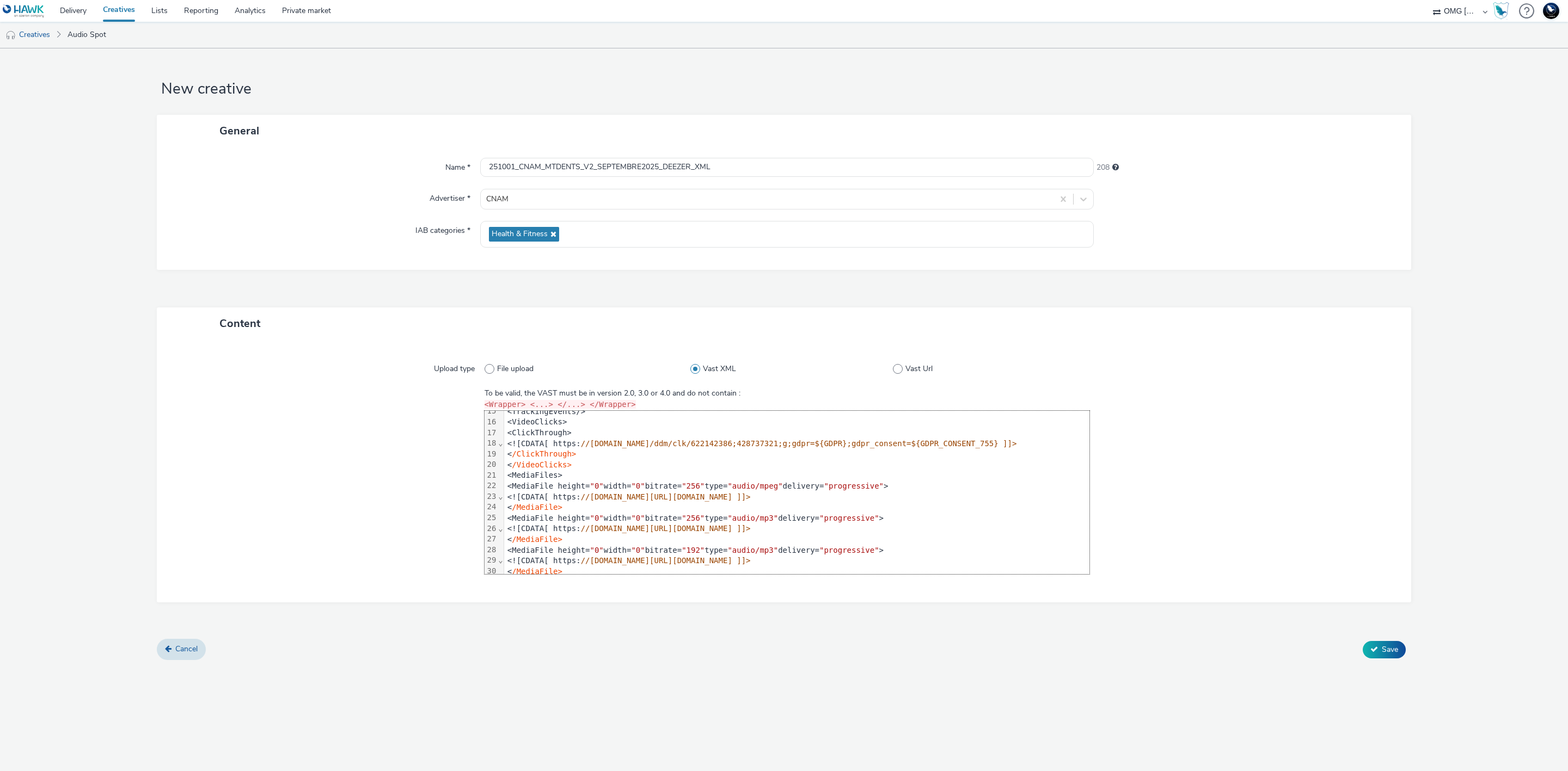
scroll to position [163, 0]
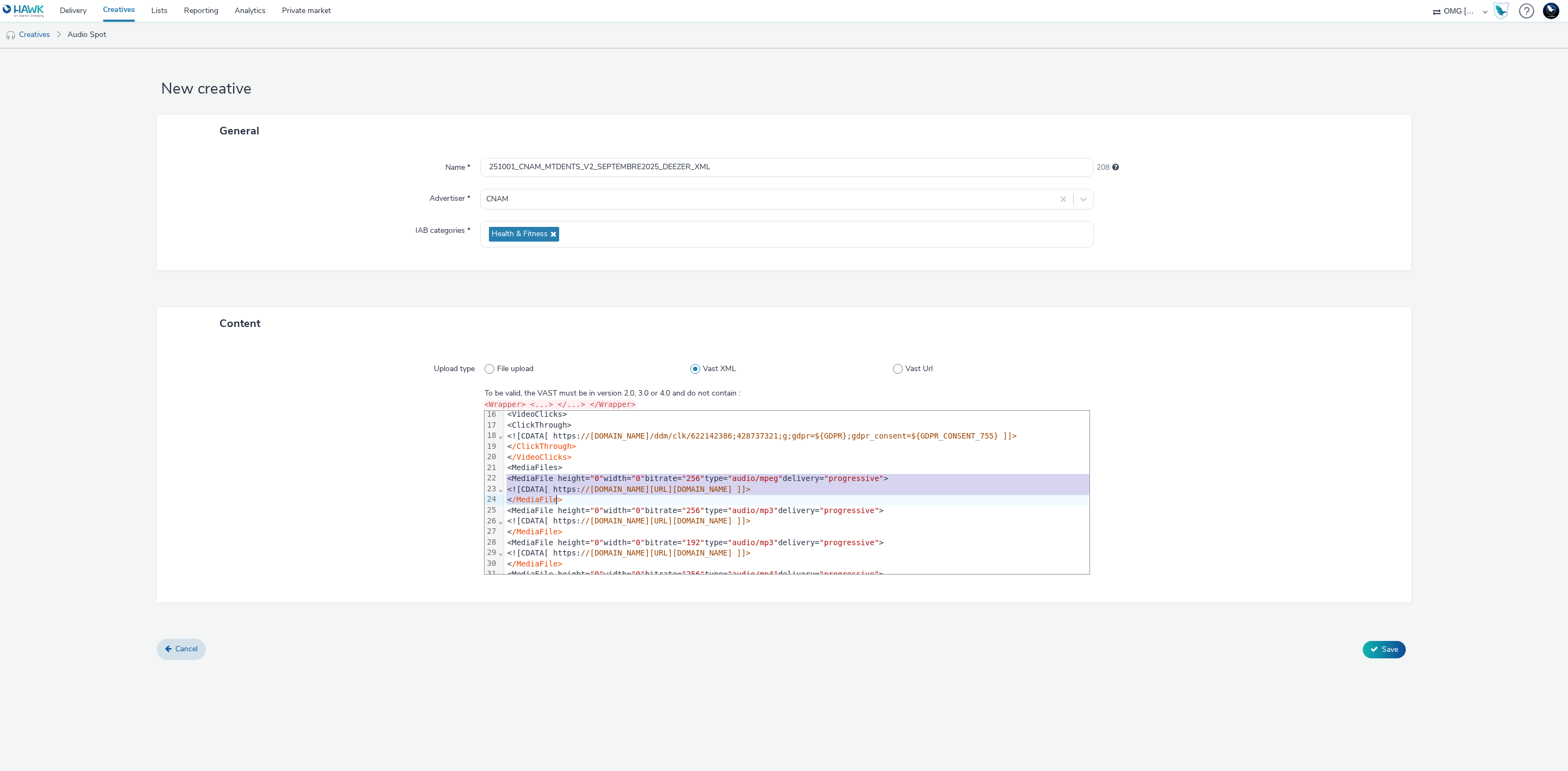
drag, startPoint x: 505, startPoint y: 479, endPoint x: 564, endPoint y: 505, distance: 64.5
click at [564, 505] on div "<VAST version= "2.0" > <Ad id= "324382c9-2b26-4674-a89f-9af86ad1e707" > <InLine…" at bounding box center [821, 575] width 633 height 655
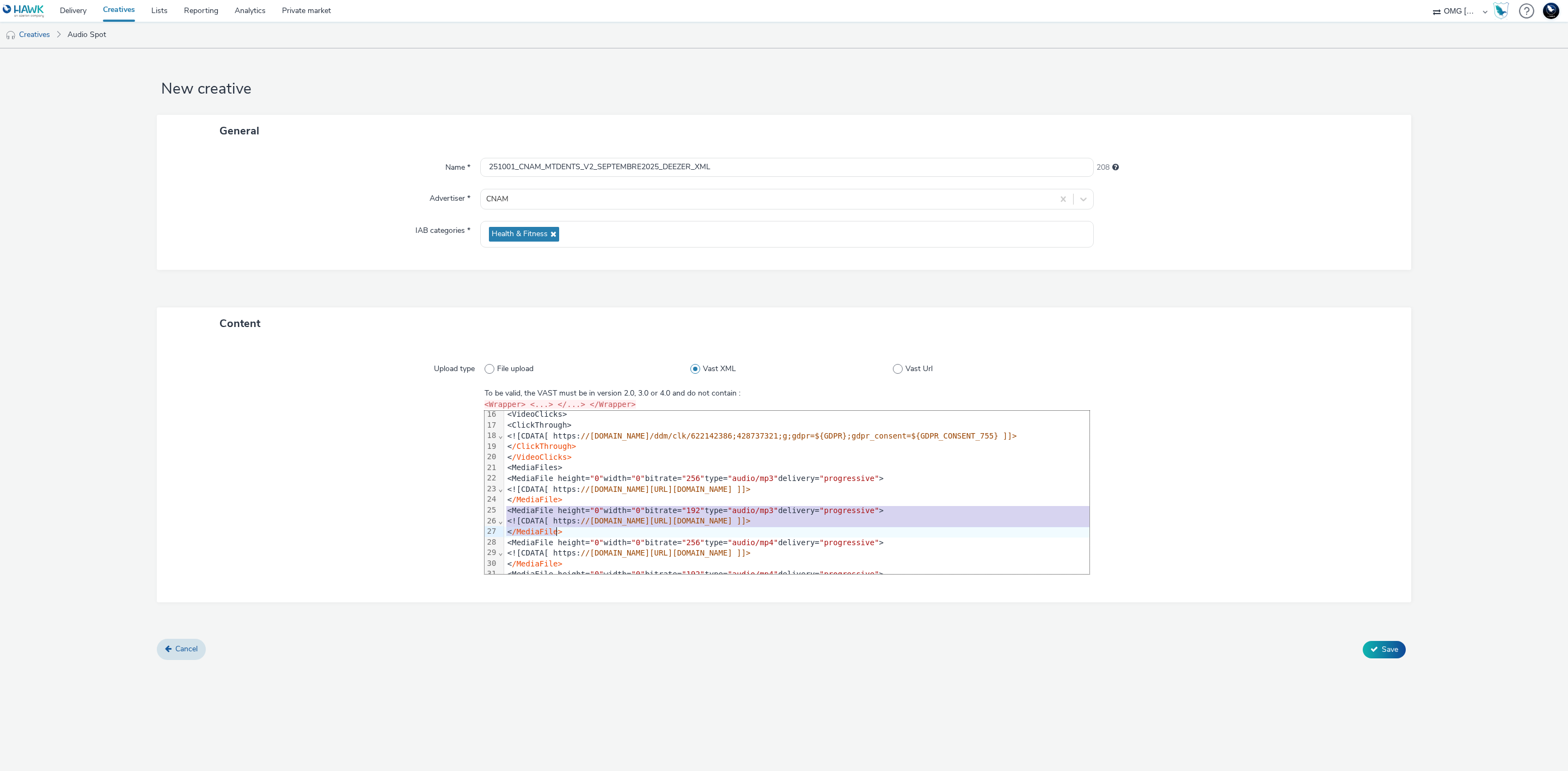
drag, startPoint x: 504, startPoint y: 512, endPoint x: 565, endPoint y: 532, distance: 64.2
click at [565, 532] on div "<VAST version= "2.0" > <Ad id= "324382c9-2b26-4674-a89f-9af86ad1e707" > <InLine…" at bounding box center [821, 559] width 633 height 623
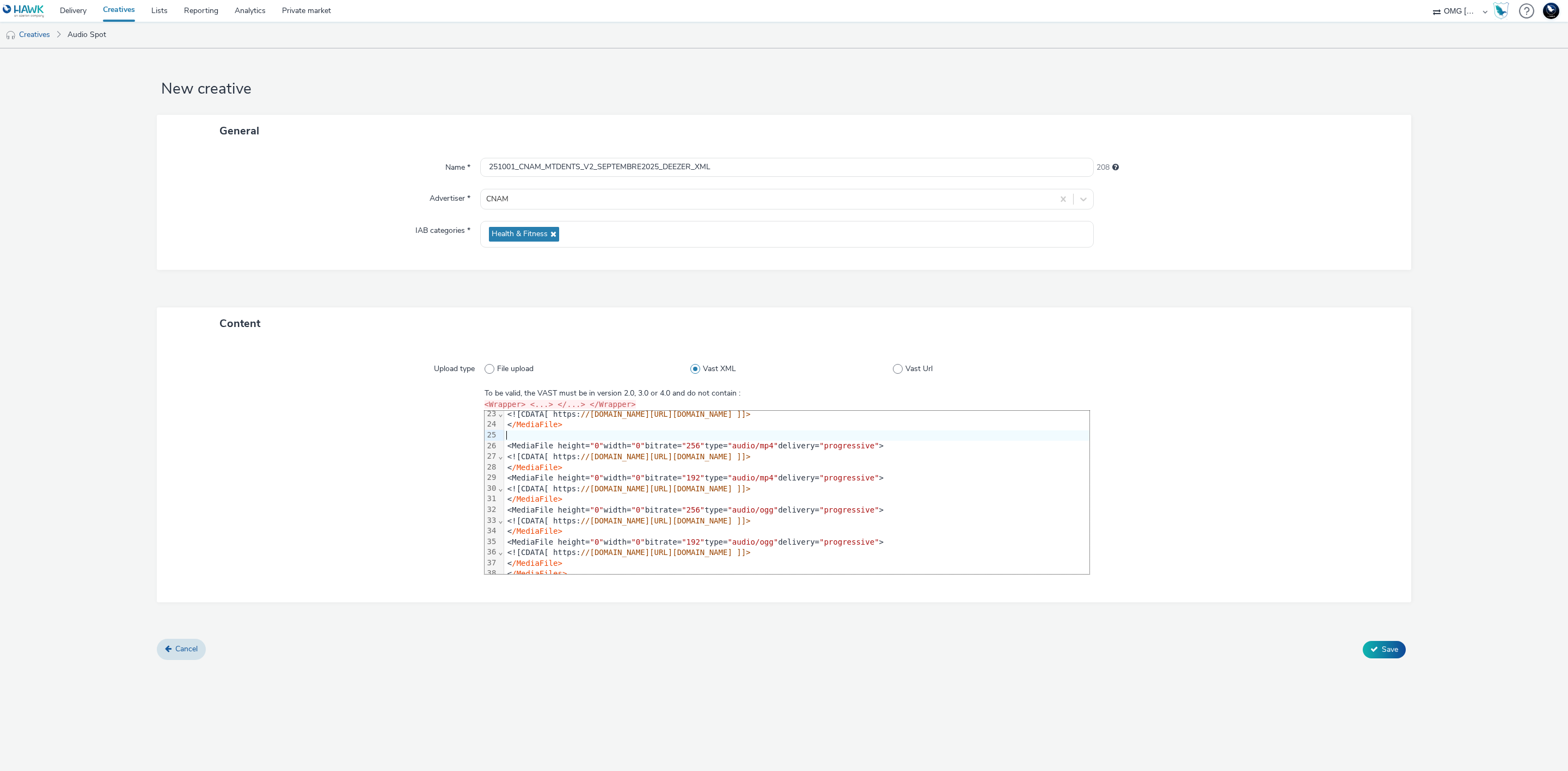
scroll to position [245, 0]
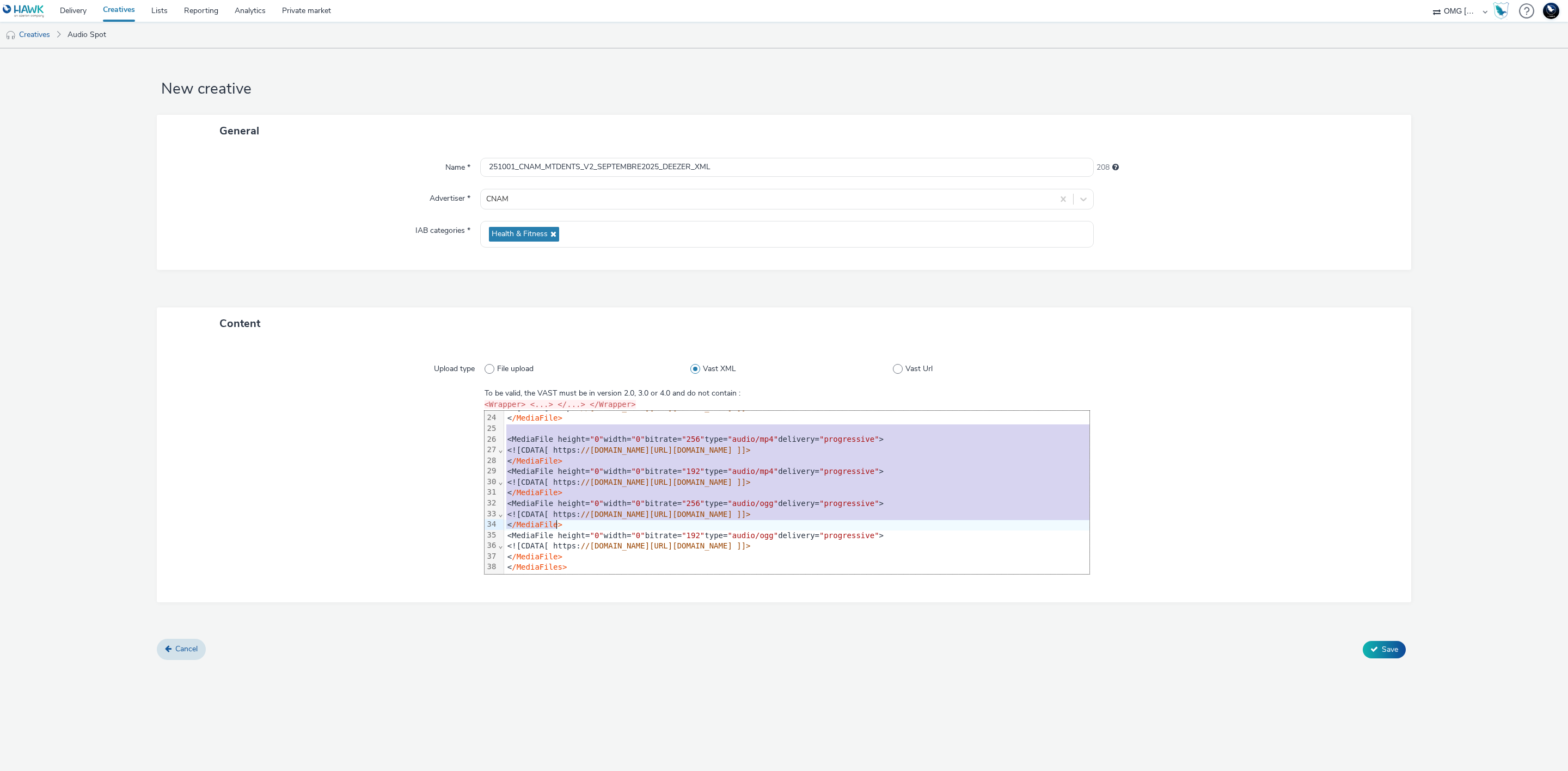
drag, startPoint x: 505, startPoint y: 434, endPoint x: 559, endPoint y: 524, distance: 105.0
click at [559, 524] on div "<VAST version= "2.0" > <Ad id= "324382c9-2b26-4674-a89f-9af86ad1e707" > <InLine…" at bounding box center [821, 466] width 633 height 602
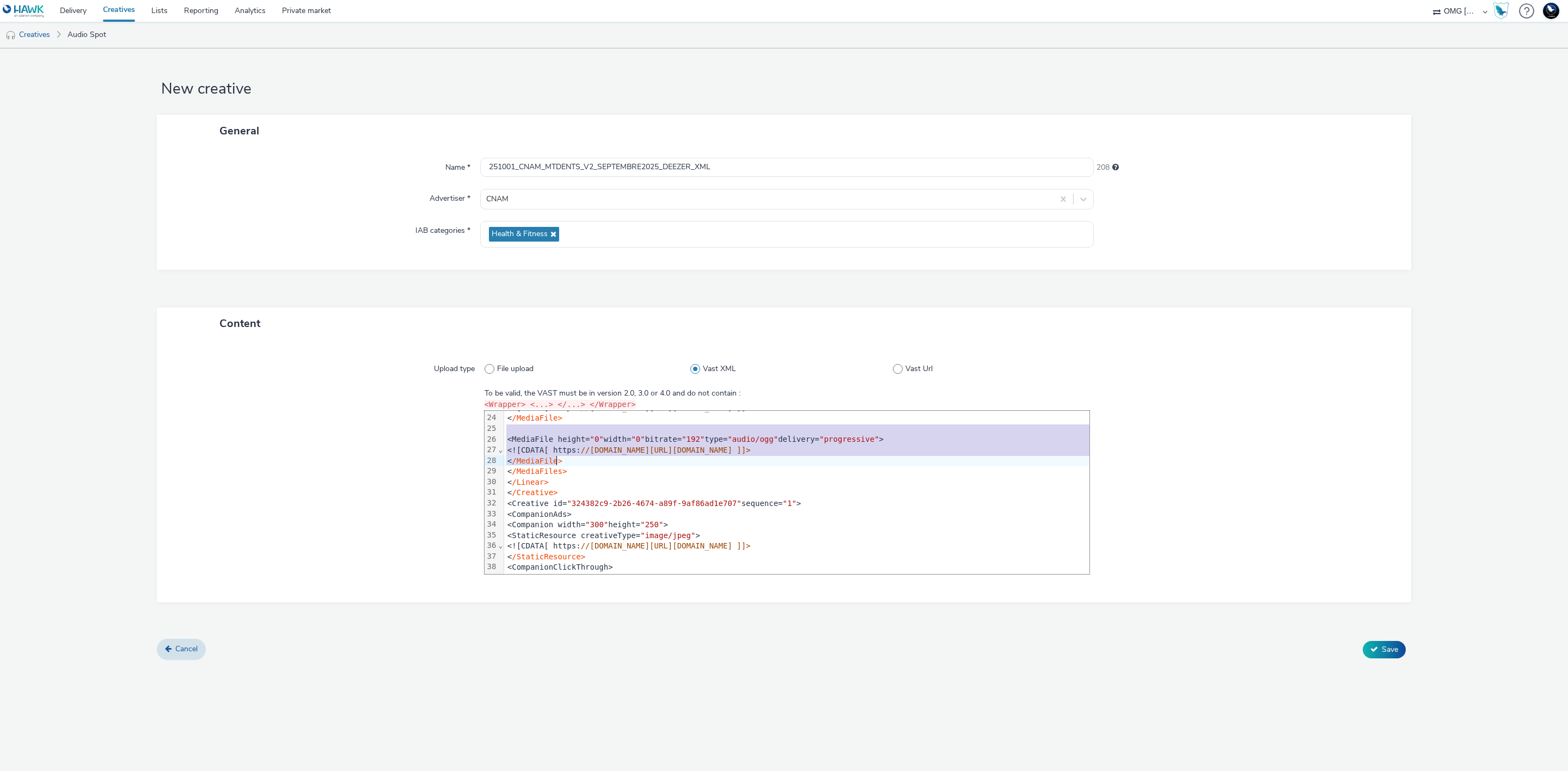
drag, startPoint x: 505, startPoint y: 430, endPoint x: 557, endPoint y: 460, distance: 60.0
click at [557, 460] on div "<VAST version= "2.0" > <Ad id= "324382c9-2b26-4674-a89f-9af86ad1e707" > <InLine…" at bounding box center [821, 418] width 633 height 506
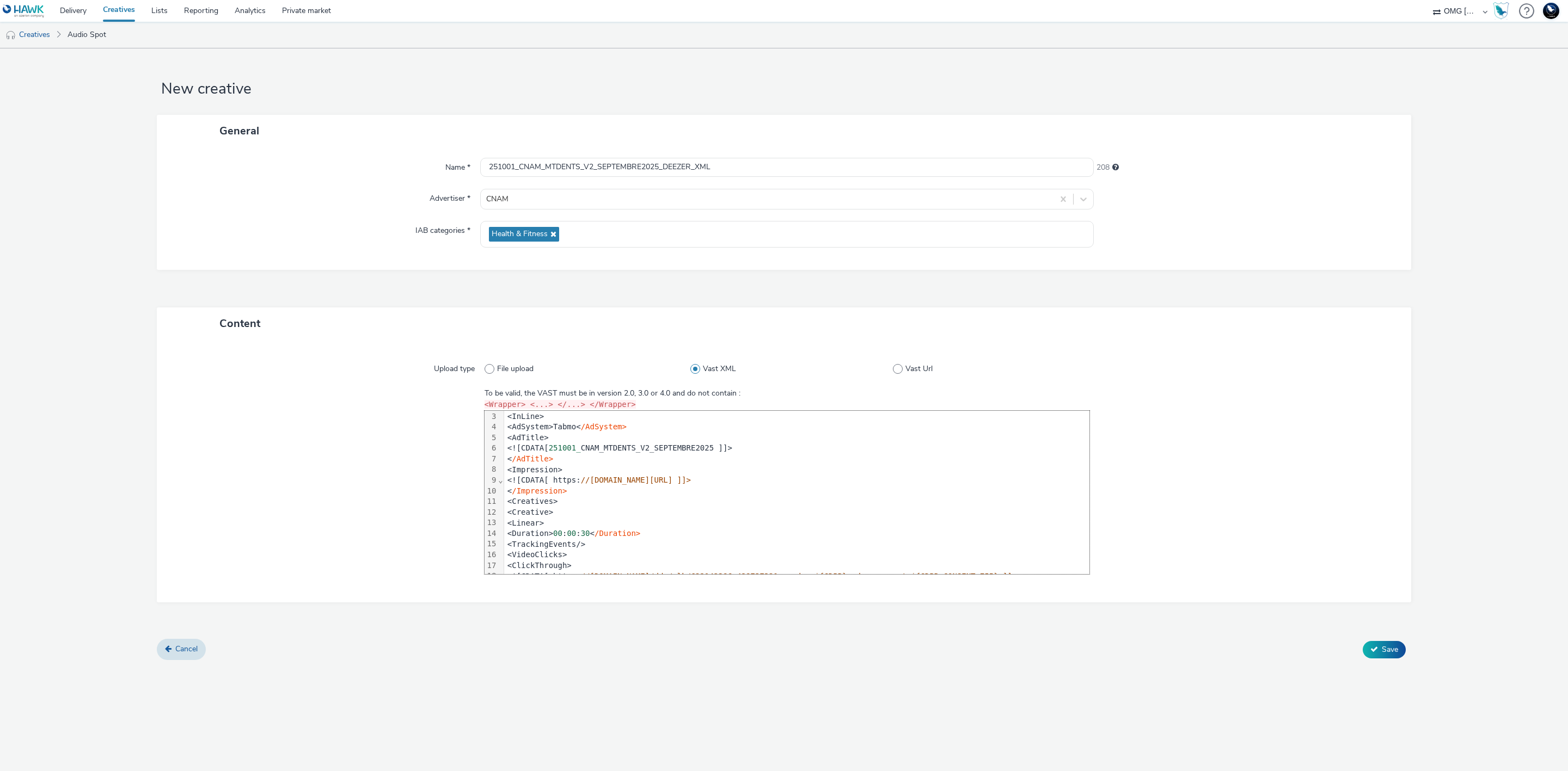
scroll to position [0, 0]
click at [1388, 655] on span "Save" at bounding box center [1390, 649] width 16 height 10
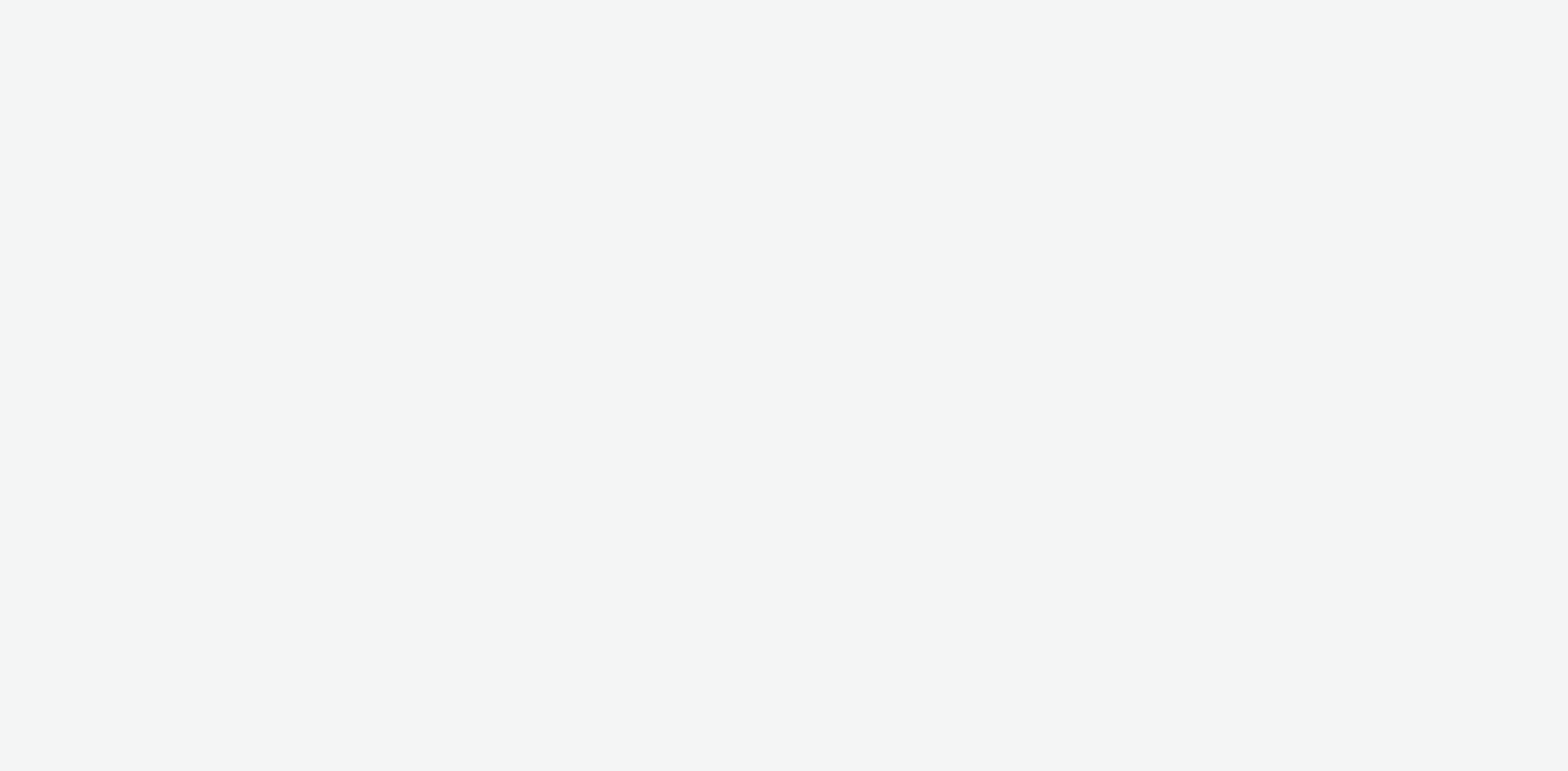
select select "97b78be7-b7c1-427d-93eb-a13be4d88a0a"
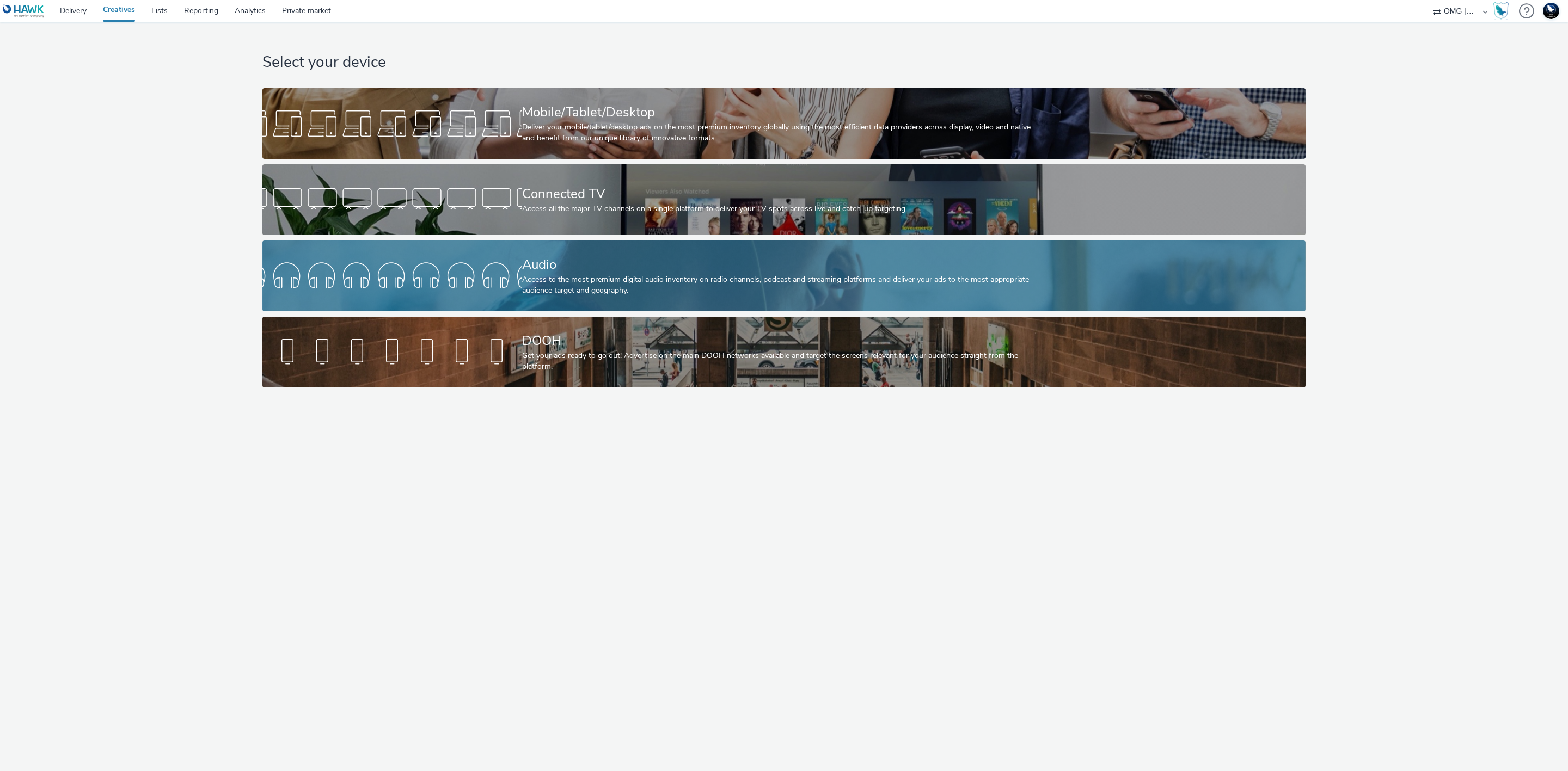
click at [781, 289] on div "Access to the most premium digital audio inventory on radio channels, podcast a…" at bounding box center [782, 285] width 519 height 23
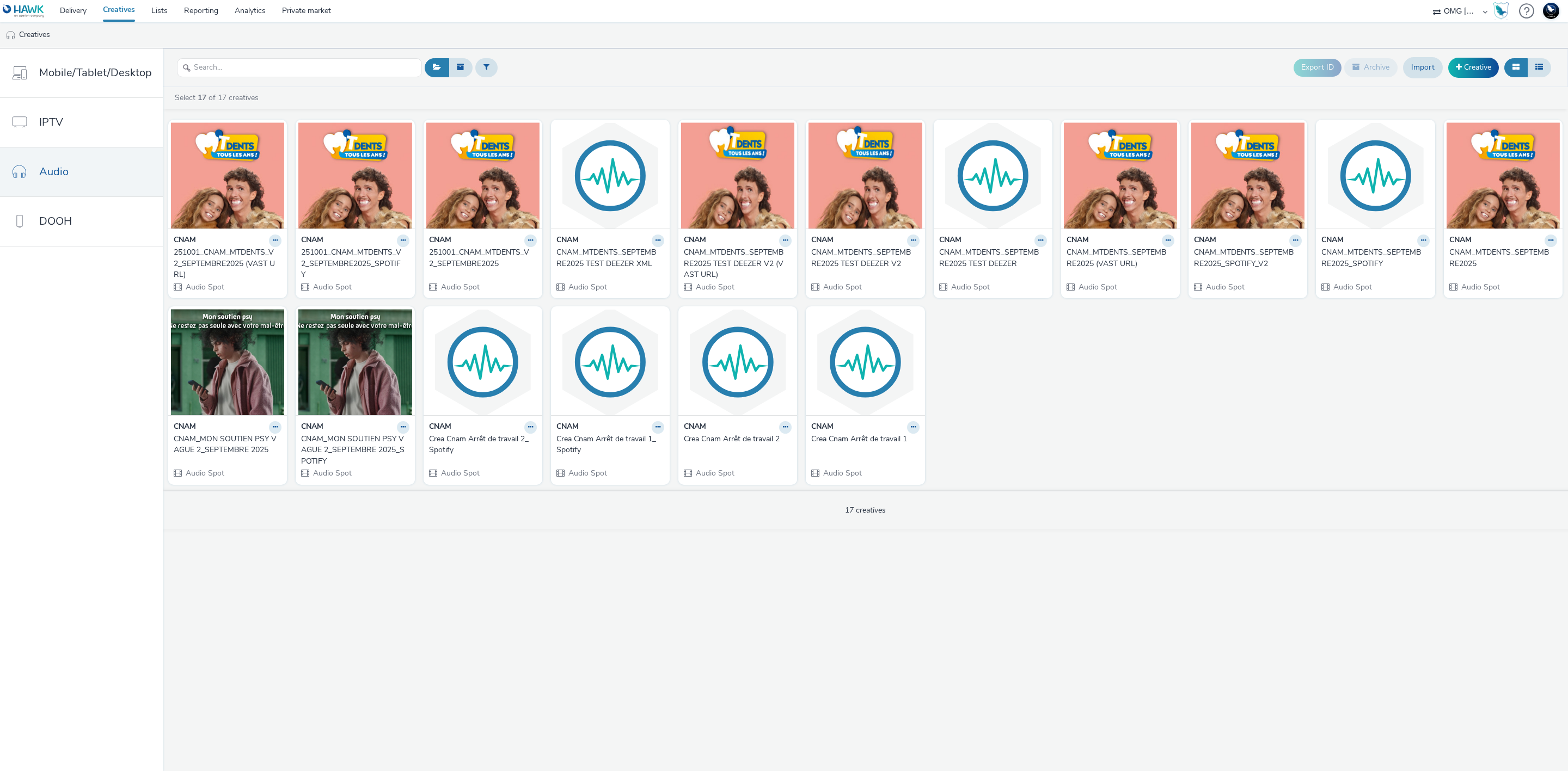
click at [216, 258] on div "251001_CNAM_MTDENTS_V2_SEPTEMBRE2025 (VAST URL)" at bounding box center [225, 263] width 104 height 33
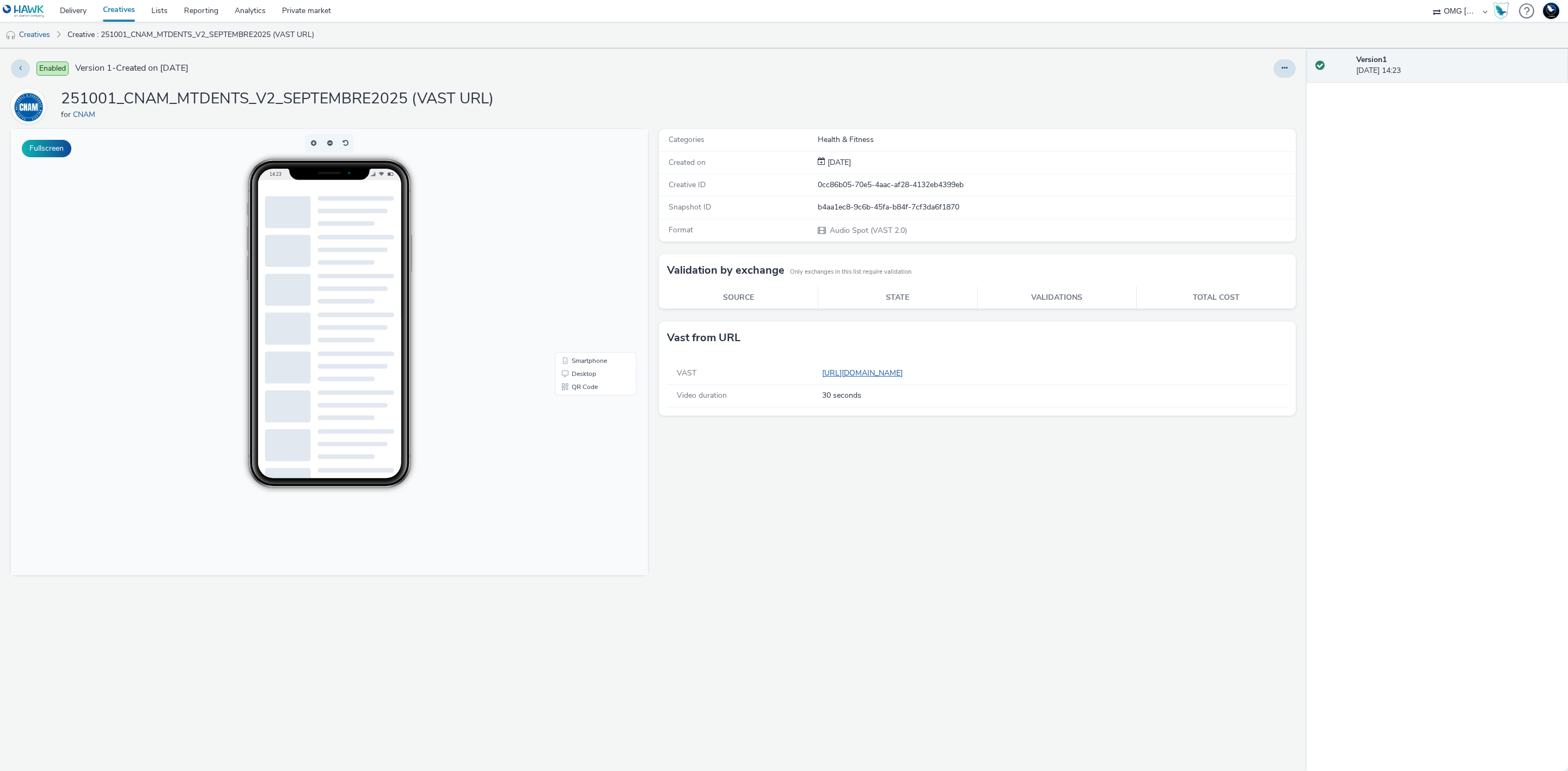
click at [907, 379] on span "[URL][DOMAIN_NAME]" at bounding box center [865, 373] width 85 height 11
click at [907, 375] on link "[URL][DOMAIN_NAME]" at bounding box center [865, 372] width 85 height 10
click at [77, 8] on link "Delivery" at bounding box center [73, 11] width 43 height 22
